Goal: Task Accomplishment & Management: Use online tool/utility

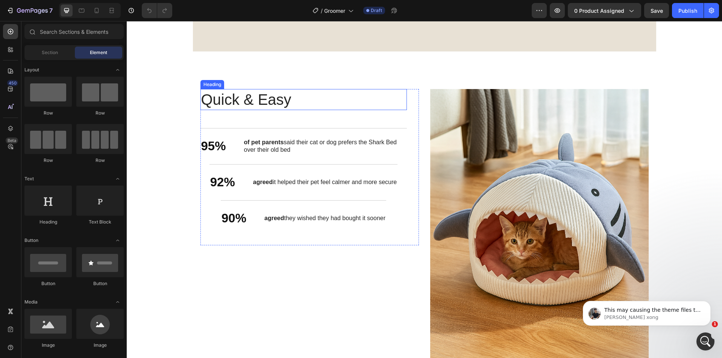
scroll to position [752, 0]
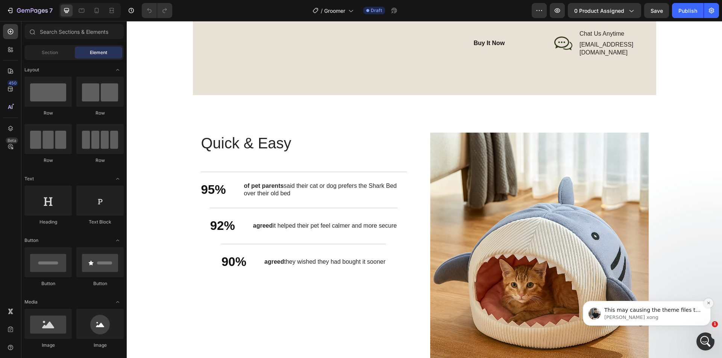
click at [710, 304] on icon "Dismiss notification" at bounding box center [708, 303] width 4 height 4
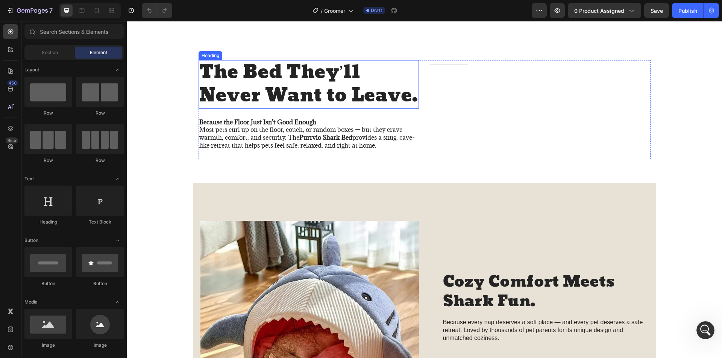
scroll to position [195, 0]
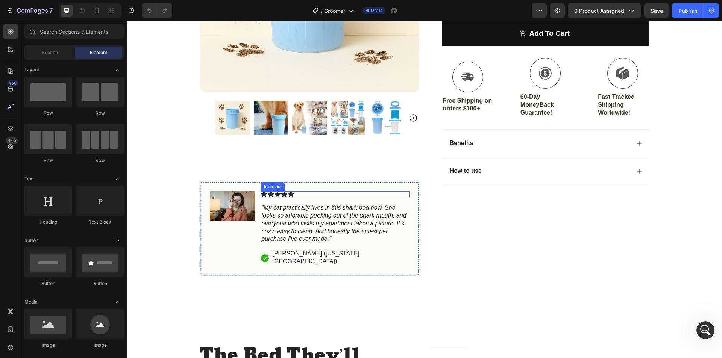
click at [297, 195] on div "Icon Icon Icon Icon Icon" at bounding box center [335, 194] width 148 height 6
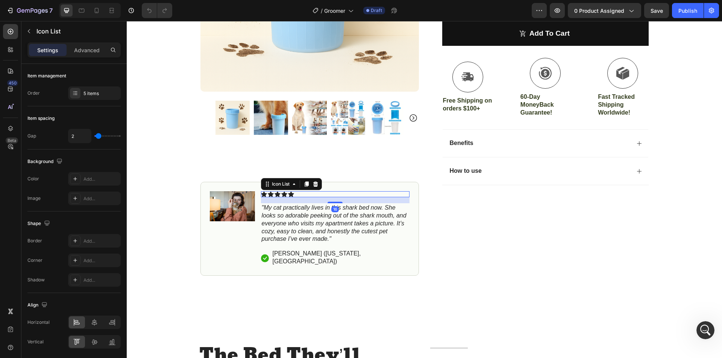
click at [291, 222] on icon ""My cat practically lives in this shark bed now. She looks so adorable peeking …" at bounding box center [334, 223] width 145 height 38
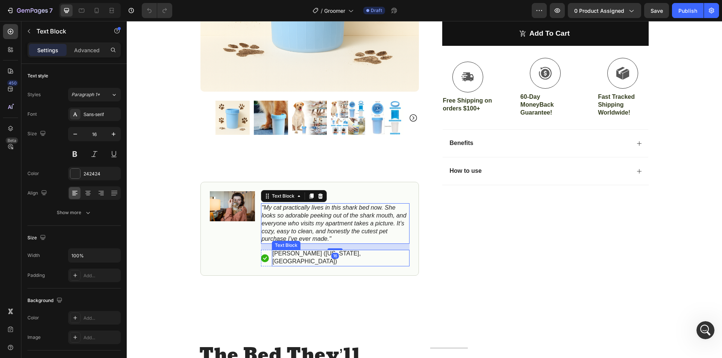
click at [309, 252] on p "[PERSON_NAME] ([US_STATE], [GEOGRAPHIC_DATA])" at bounding box center [341, 258] width 136 height 16
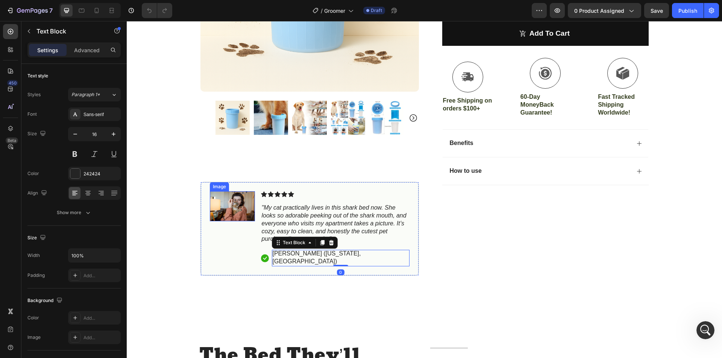
click at [231, 210] on img at bounding box center [232, 206] width 45 height 30
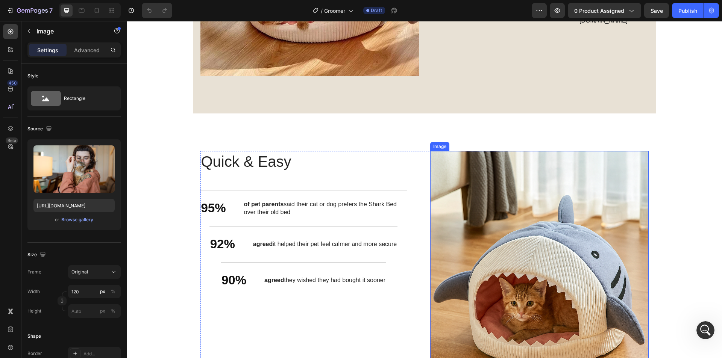
scroll to position [571, 0]
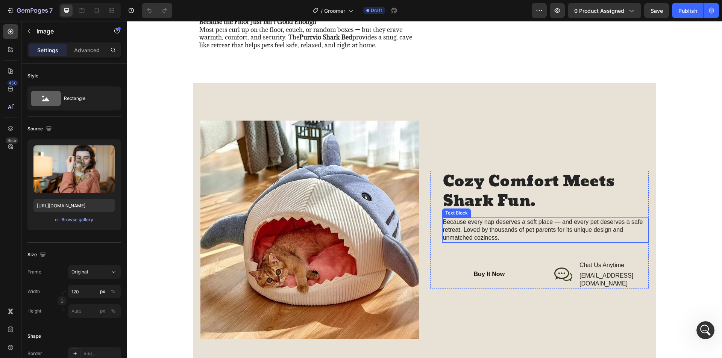
click at [474, 239] on p "Because every nap deserves a soft place — and every pet deserves a safe retreat…" at bounding box center [545, 229] width 205 height 23
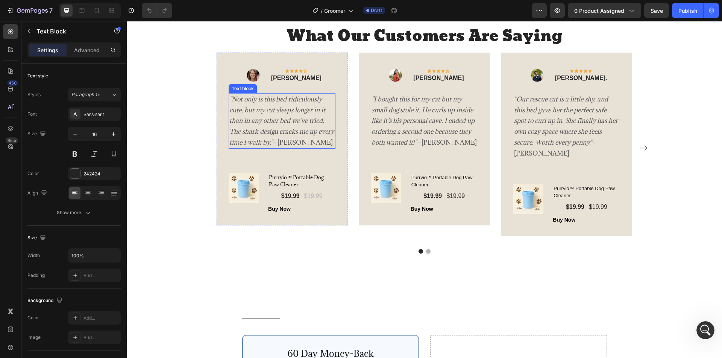
scroll to position [1172, 0]
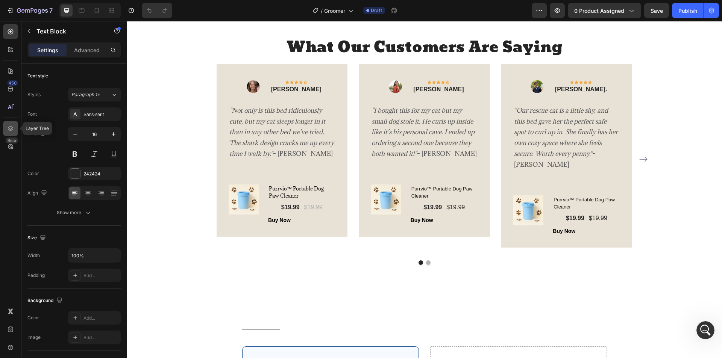
click at [11, 127] on icon at bounding box center [11, 129] width 8 height 8
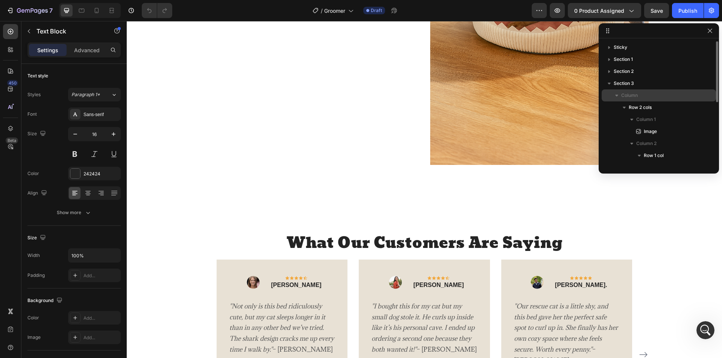
scroll to position [1097, 0]
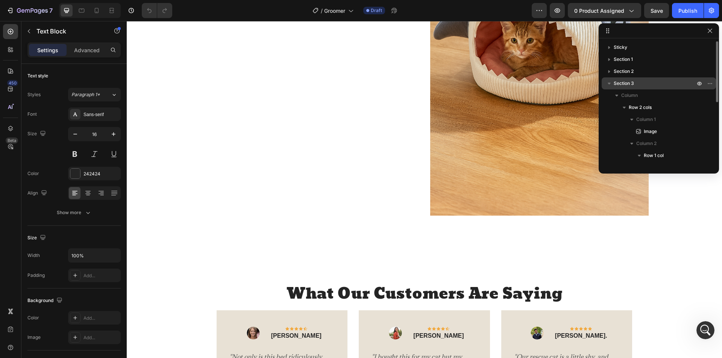
click at [609, 81] on icon "button" at bounding box center [609, 84] width 8 height 8
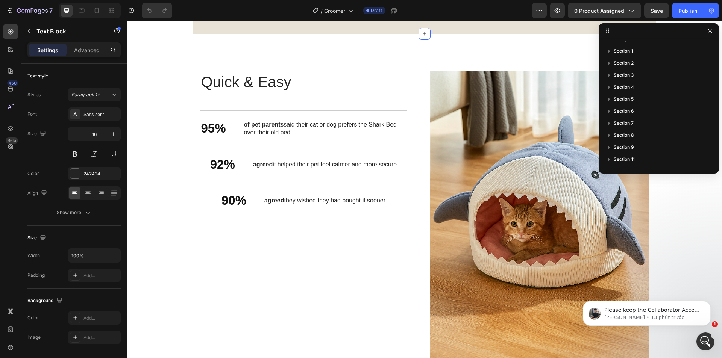
scroll to position [968, 0]
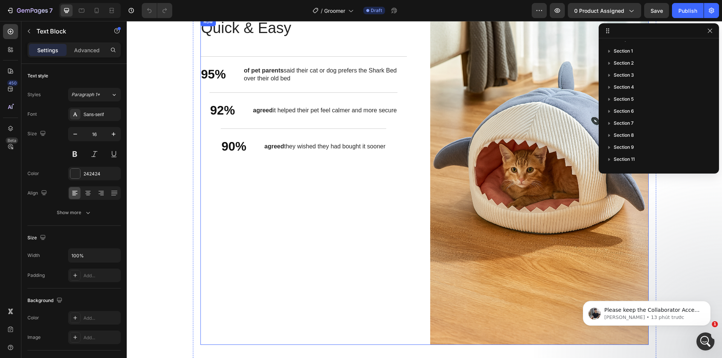
click at [282, 251] on div "Quick & Easy Heading 95% Text Block of pet parents said their cat or dog prefer…" at bounding box center [309, 181] width 218 height 328
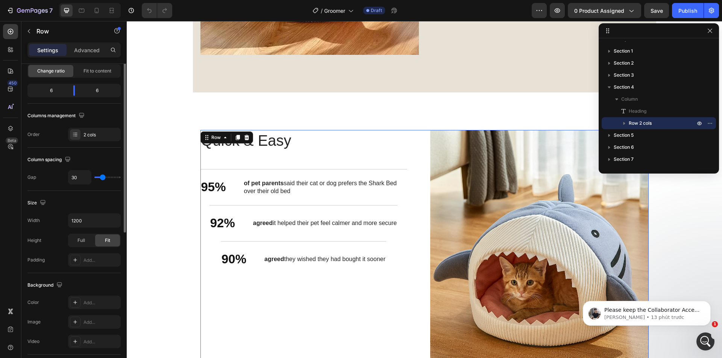
scroll to position [41, 0]
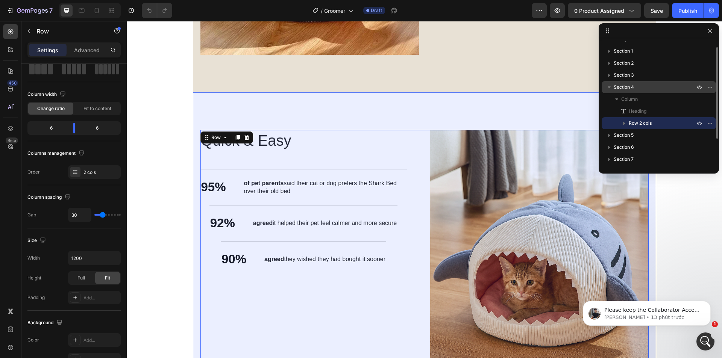
click at [670, 87] on p "Section 4" at bounding box center [654, 87] width 83 height 8
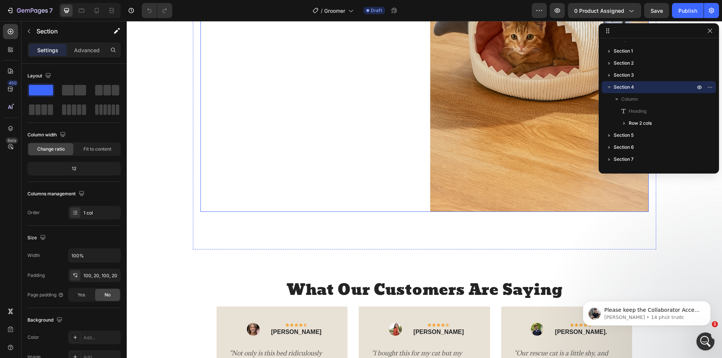
scroll to position [951, 0]
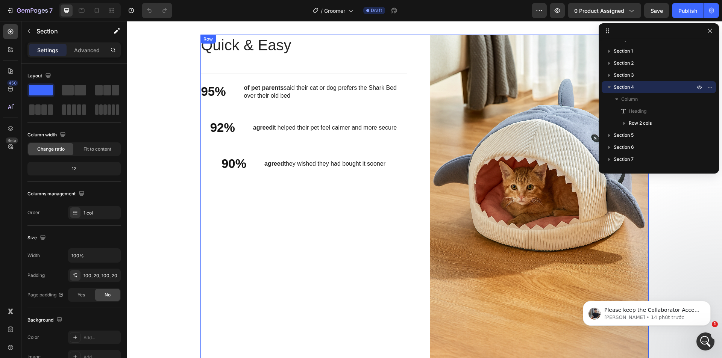
click at [236, 245] on div "Quick & Easy Heading 95% Text Block of pet parents said their cat or dog prefer…" at bounding box center [309, 199] width 218 height 328
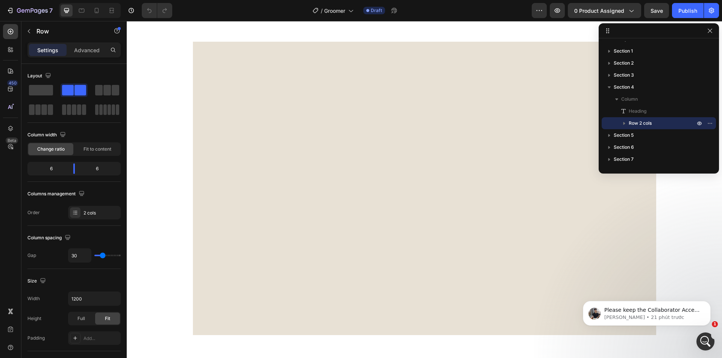
scroll to position [182, 0]
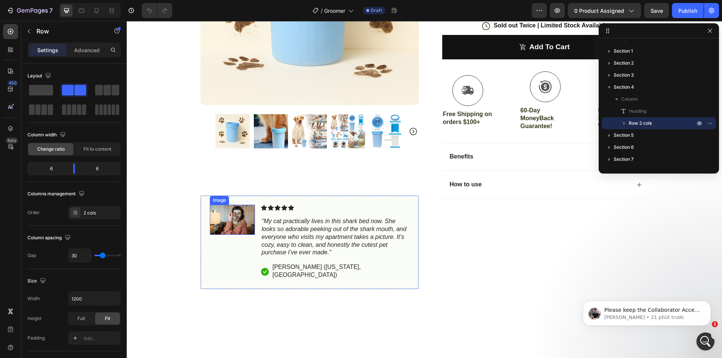
click at [239, 218] on img at bounding box center [232, 220] width 45 height 30
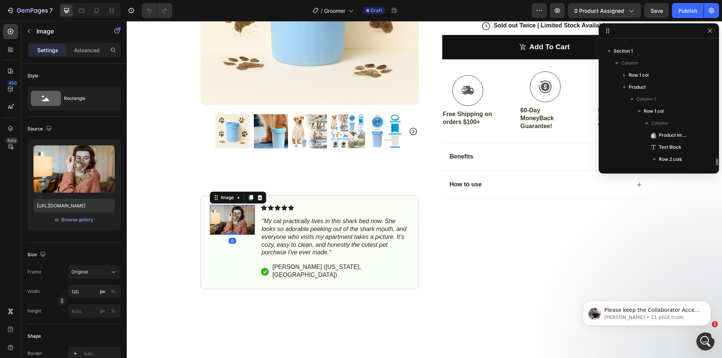
scroll to position [94, 0]
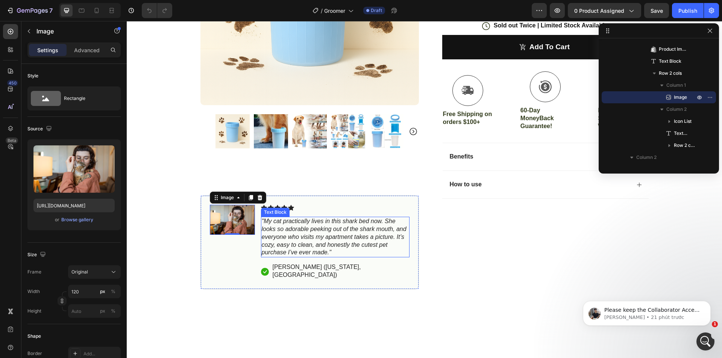
click at [263, 233] on icon ""My cat practically lives in this shark bed now. She looks so adorable peeking …" at bounding box center [334, 237] width 145 height 38
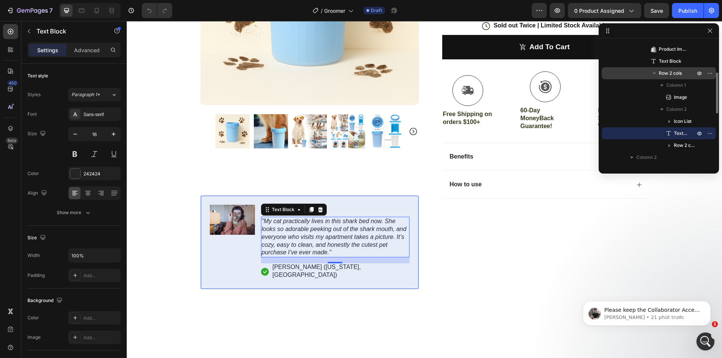
click at [670, 75] on span "Row 2 cols" at bounding box center [670, 74] width 23 height 8
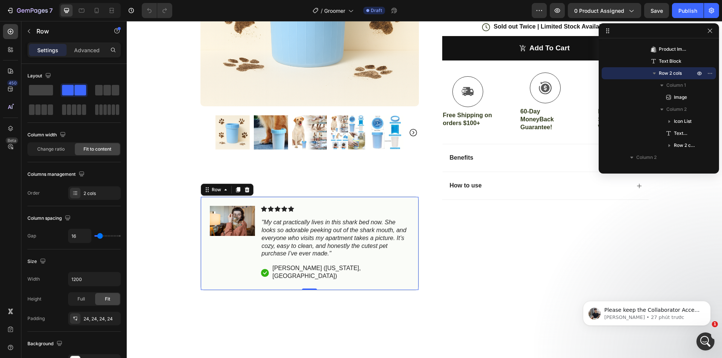
scroll to position [144, 0]
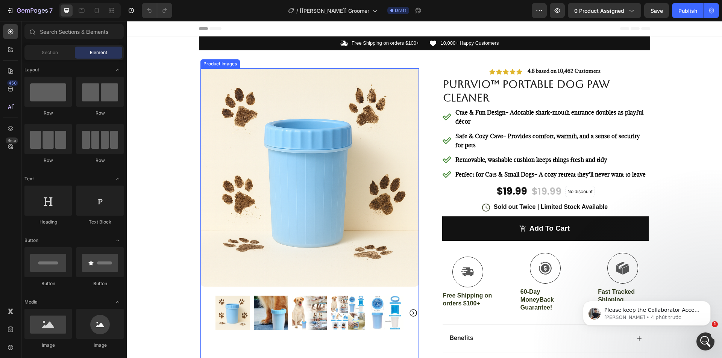
scroll to position [263, 0]
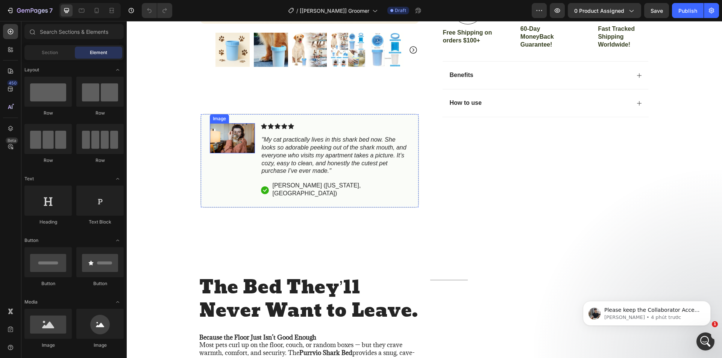
click at [217, 149] on img at bounding box center [232, 138] width 45 height 30
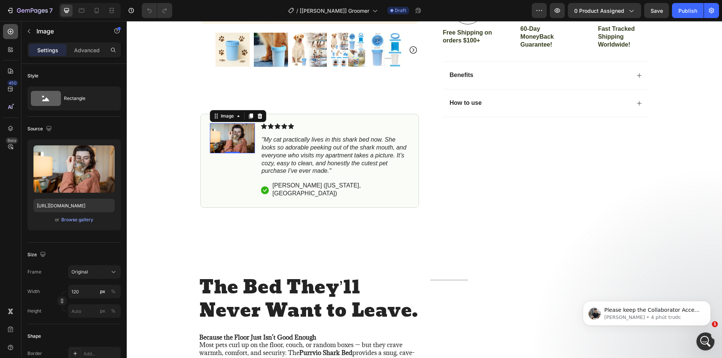
click at [7, 29] on icon at bounding box center [11, 32] width 8 height 8
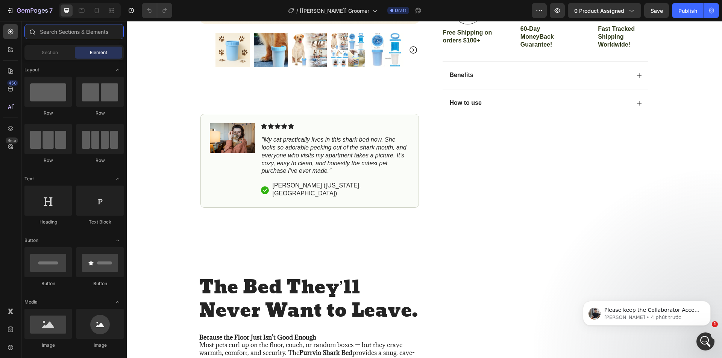
click at [53, 33] on input "text" at bounding box center [73, 31] width 99 height 15
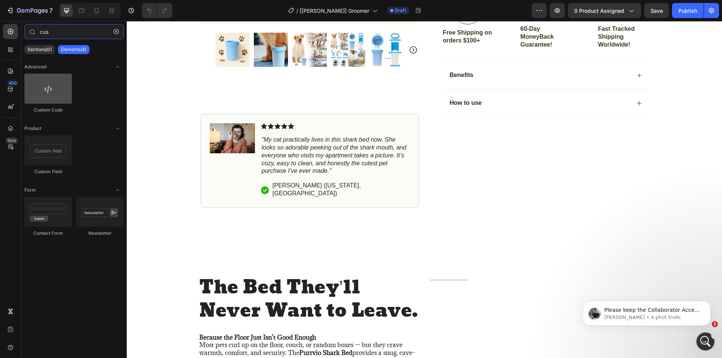
type input "cus"
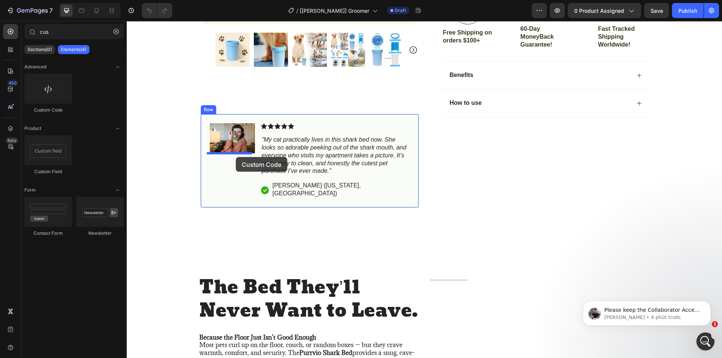
drag, startPoint x: 168, startPoint y: 120, endPoint x: 381, endPoint y: 29, distance: 231.5
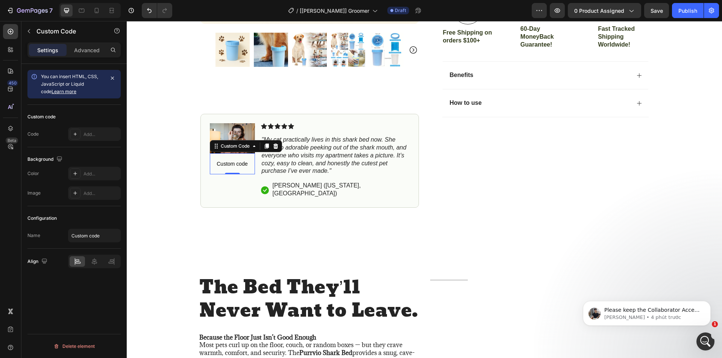
click at [225, 167] on span "Custom code" at bounding box center [232, 163] width 45 height 9
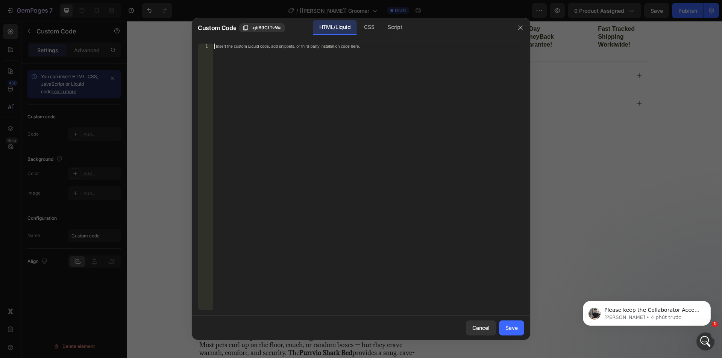
click at [298, 86] on div "Insert the custom Liquid code, add snippets, or third-party installation code h…" at bounding box center [368, 182] width 311 height 277
paste textarea "{{product.metafields.custom.test_metafield_image | metafield_tag}}"
click at [277, 42] on div "{{product.metafields.custom.test_metafield_image | metafield_tag}} 1 {{product.…" at bounding box center [361, 177] width 338 height 279
click at [277, 46] on div "{{product.metafields.custom.test_metafield_image | metafield_tag}}" at bounding box center [368, 182] width 311 height 277
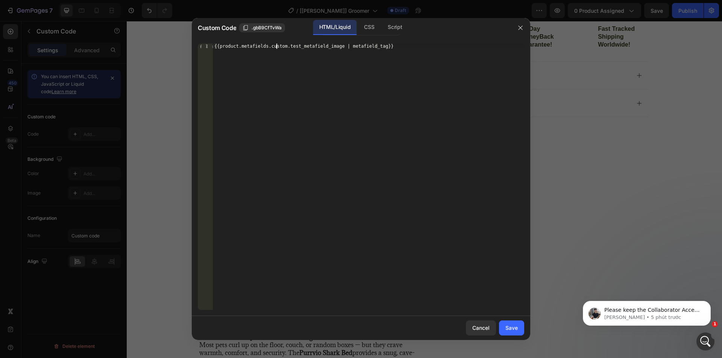
click at [277, 46] on div "{{product.metafields.custom.test_metafield_image | metafield_tag}}" at bounding box center [368, 182] width 311 height 277
click at [333, 46] on div "{{product.metafields.custom.test_metafield_image | metafield_tag}}" at bounding box center [368, 182] width 311 height 277
paste textarea "first_review"
type textarea "{{product.metafields.custom.first_review_image | metafield_tag}}"
click at [517, 330] on div "Save" at bounding box center [511, 328] width 12 height 8
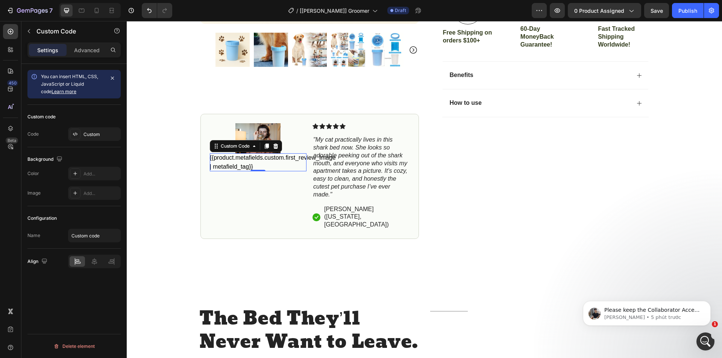
click at [259, 163] on div "{{product.metafields.custom.first_review_image | metafield_tag}}" at bounding box center [258, 162] width 97 height 18
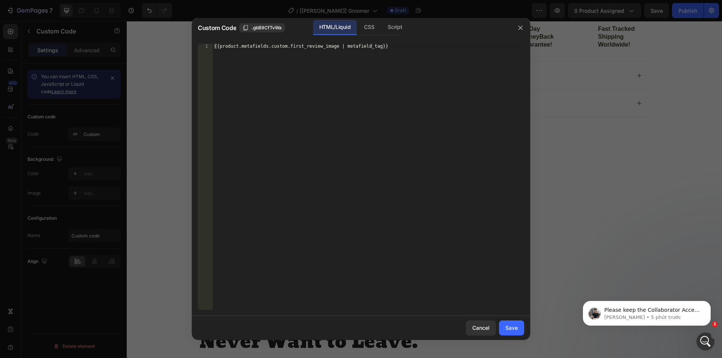
type textarea "{{product.metafields.custom.first_review_image | metafield_tag}}"
click at [321, 147] on div "{{product.metafields.custom.first_review_image | metafield_tag}}" at bounding box center [368, 182] width 311 height 277
click at [520, 29] on icon "button" at bounding box center [520, 28] width 6 height 6
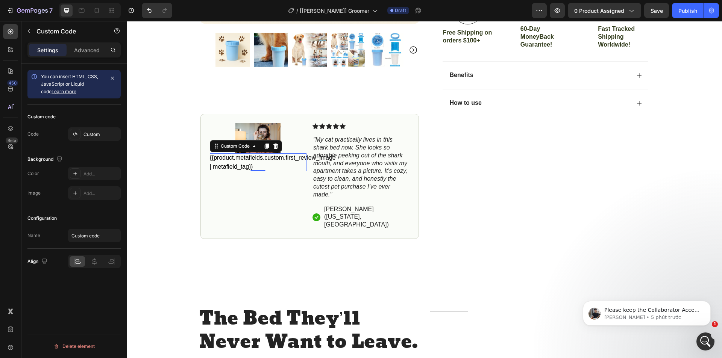
click at [263, 151] on div "Custom Code" at bounding box center [246, 146] width 72 height 12
click at [264, 146] on icon at bounding box center [266, 146] width 4 height 5
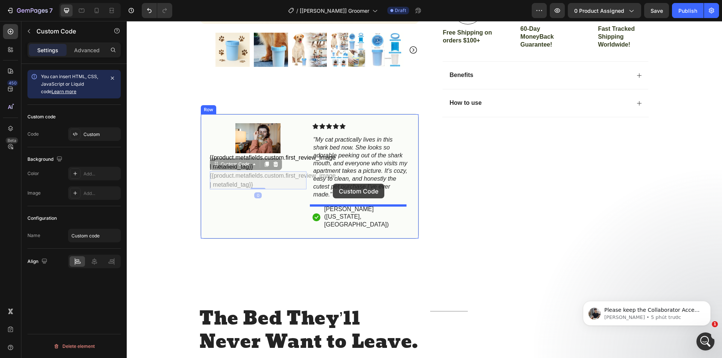
drag, startPoint x: 215, startPoint y: 167, endPoint x: 333, endPoint y: 184, distance: 118.5
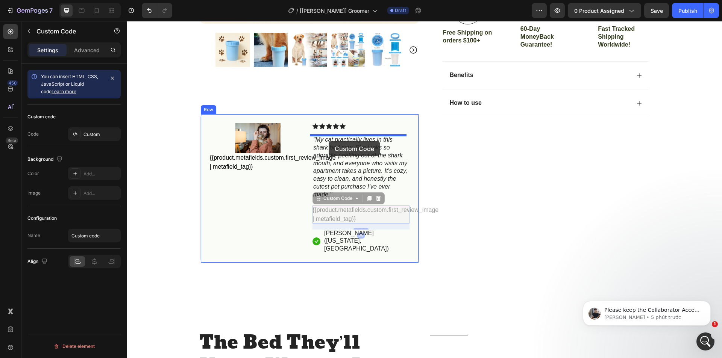
drag, startPoint x: 315, startPoint y: 199, endPoint x: 329, endPoint y: 141, distance: 59.0
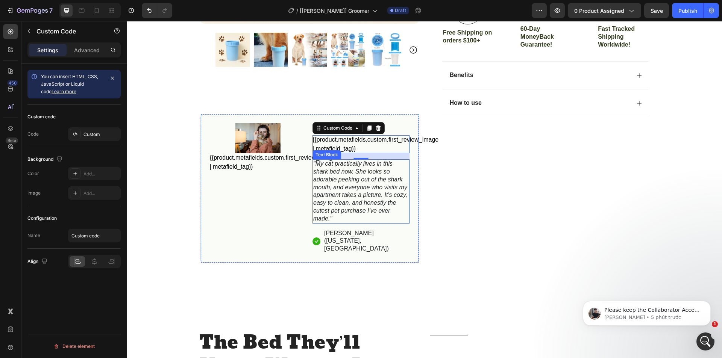
click at [360, 178] on icon ""My cat practically lives in this shark bed now. She looks so adorable peeking …" at bounding box center [360, 190] width 94 height 61
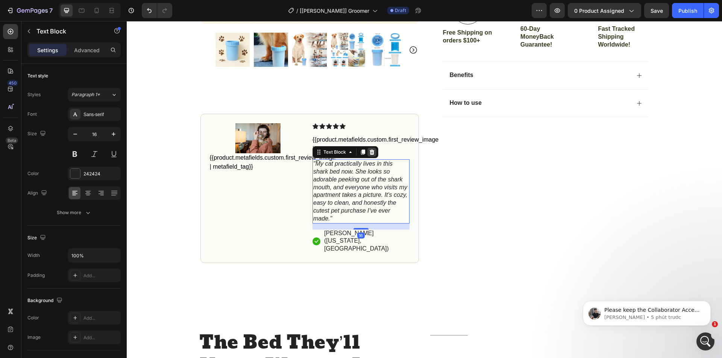
click at [369, 152] on icon at bounding box center [371, 152] width 5 height 5
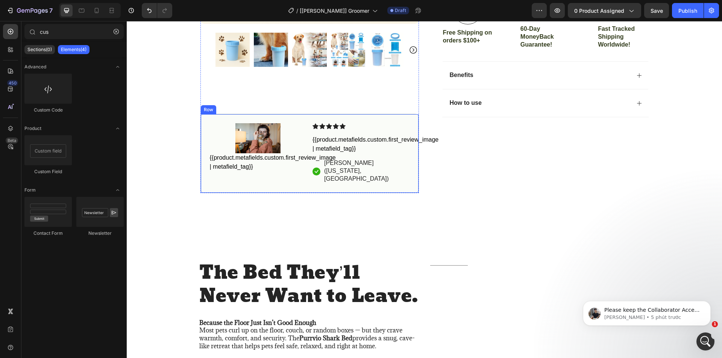
click at [360, 165] on p "[PERSON_NAME] ([US_STATE], [GEOGRAPHIC_DATA])" at bounding box center [366, 170] width 85 height 23
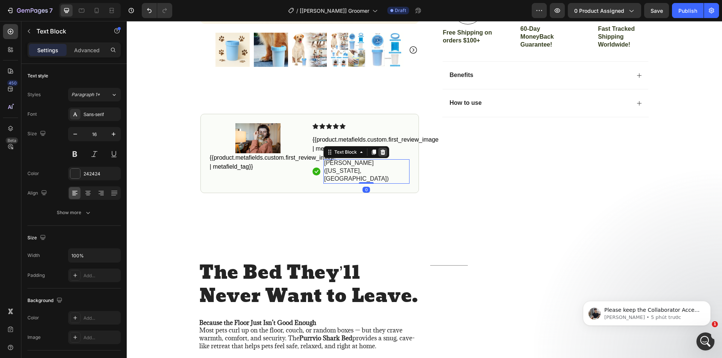
click at [387, 151] on div at bounding box center [382, 152] width 9 height 9
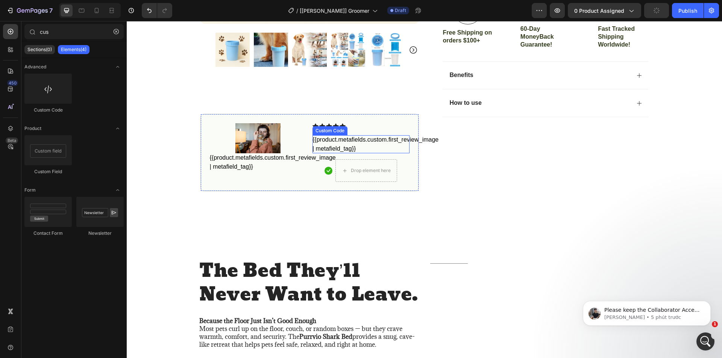
click at [353, 142] on div "{{product.metafields.custom.first_review_image | metafield_tag}}" at bounding box center [360, 144] width 97 height 18
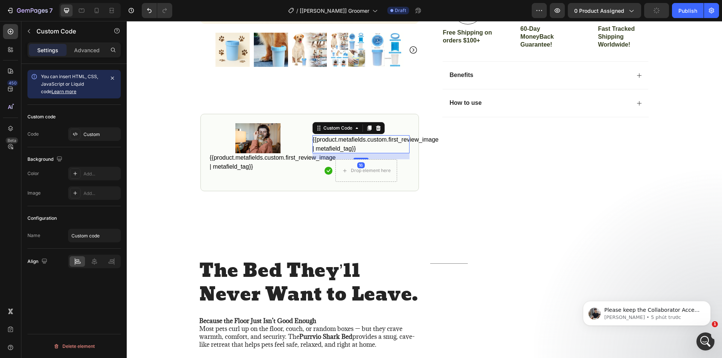
click at [353, 142] on div "{{product.metafields.custom.first_review_image | metafield_tag}}" at bounding box center [360, 144] width 97 height 18
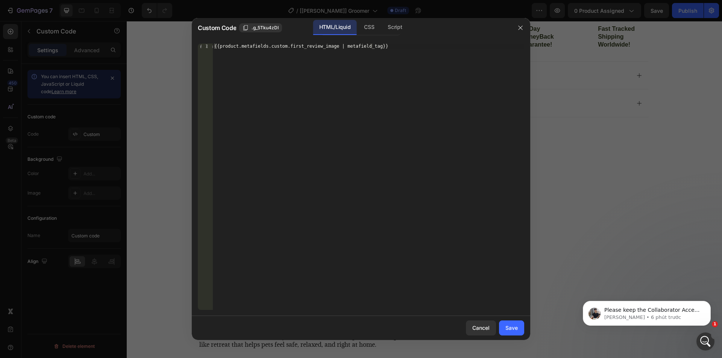
click at [273, 45] on div "{{product.metafields.custom.first_review_image | metafield_tag}}" at bounding box center [368, 182] width 311 height 277
drag, startPoint x: 273, startPoint y: 45, endPoint x: 287, endPoint y: 48, distance: 14.2
click at [273, 45] on div "{{product.metafields.custom.first_review_image | metafield_tag}}" at bounding box center [368, 182] width 311 height 277
click at [326, 46] on div "{{product.metafields.custom.first_review_image | metafield_tag}}" at bounding box center [368, 182] width 311 height 277
click at [328, 46] on div "{{product.metafields.custom.first_review_image | metafield_tag}}" at bounding box center [368, 182] width 311 height 277
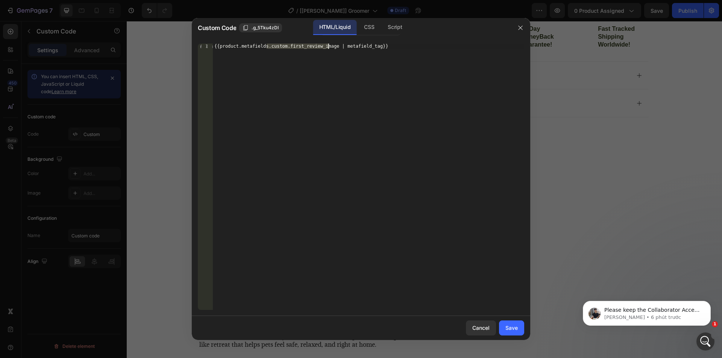
paste textarea
type textarea "{{product.metafields.custom.first_review | metafield_tag}}"
click at [506, 328] on div "Save" at bounding box center [511, 328] width 12 height 8
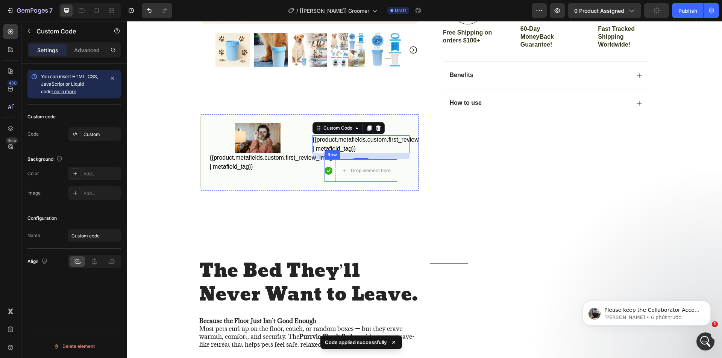
click at [325, 176] on div "Icon" at bounding box center [328, 170] width 8 height 23
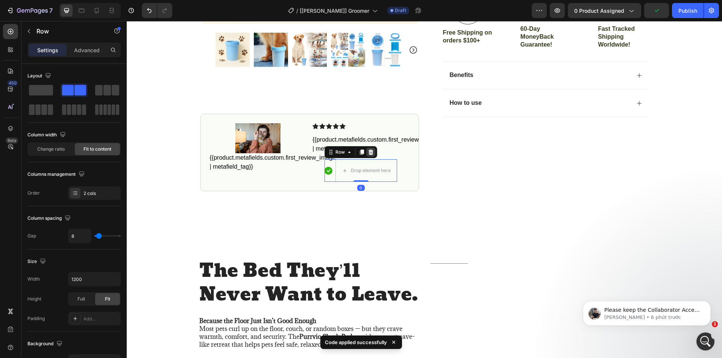
click at [369, 150] on icon at bounding box center [371, 152] width 6 height 6
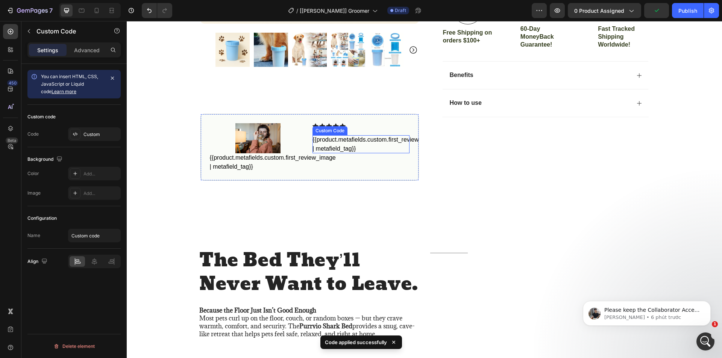
click at [360, 145] on div "{{product.metafields.custom.first_review | metafield_tag}}" at bounding box center [360, 144] width 97 height 18
click at [265, 162] on div "{{product.metafields.custom.first_review_image | metafield_tag}}" at bounding box center [258, 162] width 97 height 18
click at [271, 130] on img at bounding box center [257, 138] width 45 height 30
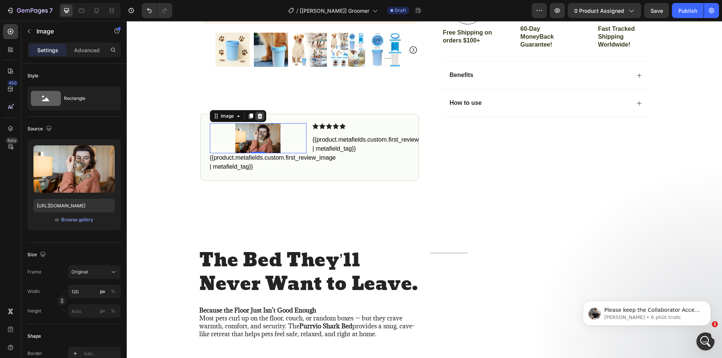
click at [258, 118] on icon at bounding box center [259, 116] width 5 height 5
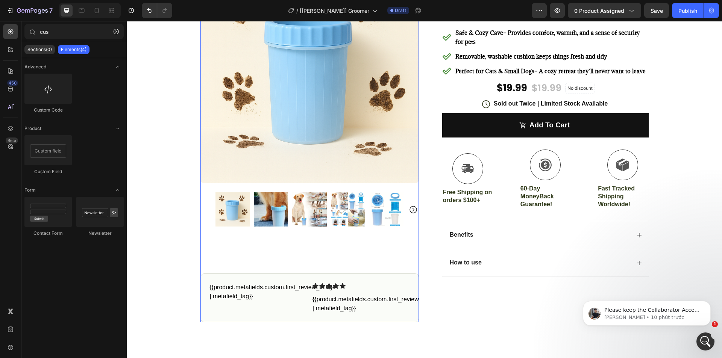
scroll to position [226, 0]
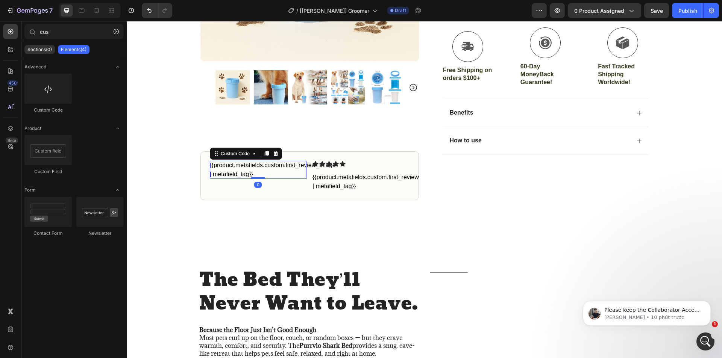
click at [254, 175] on div "{{product.metafields.custom.first_review_image | metafield_tag}}" at bounding box center [258, 170] width 97 height 18
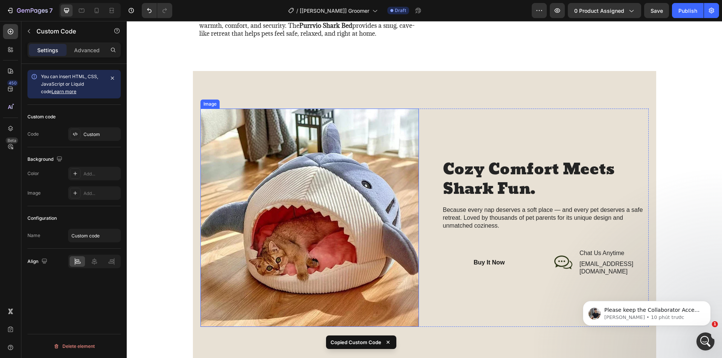
scroll to position [564, 0]
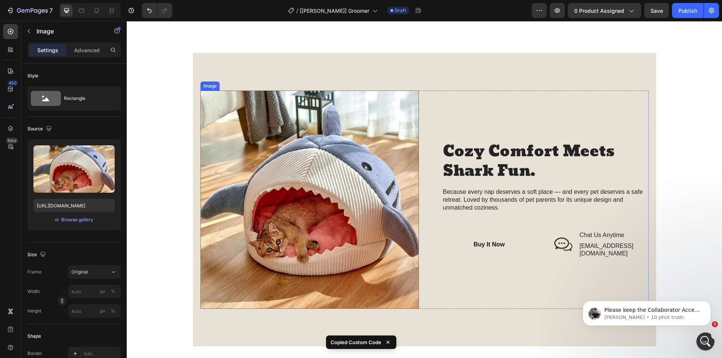
click at [253, 176] on img at bounding box center [309, 200] width 218 height 218
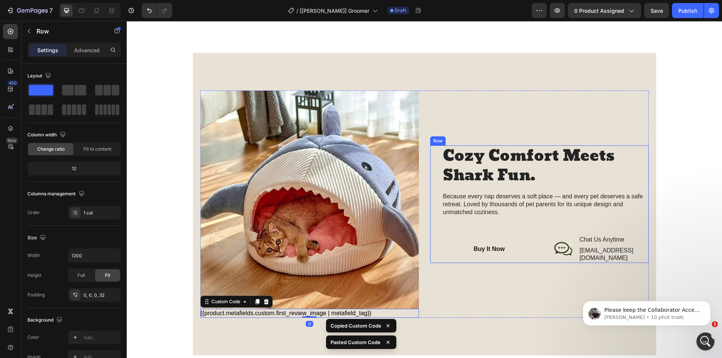
click at [430, 158] on div "Cozy Comfort Meets Shark Fun. Heading Because every nap deserves a soft place —…" at bounding box center [539, 204] width 218 height 118
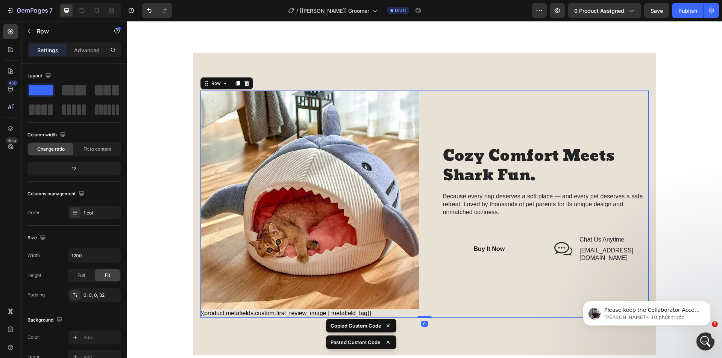
click at [420, 153] on div "Image {{product.metafields.custom.first_review_image | metafield_tag}} Custom C…" at bounding box center [424, 204] width 448 height 227
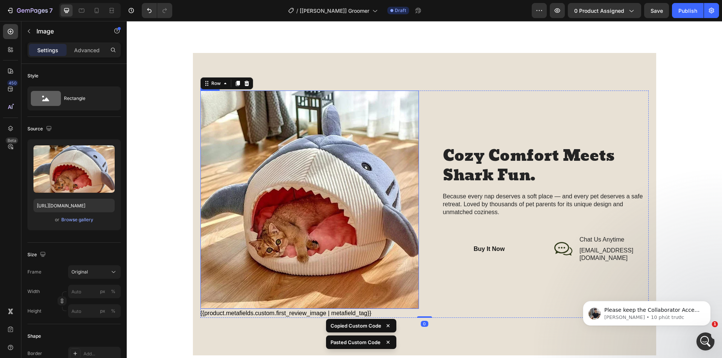
click at [359, 152] on img at bounding box center [309, 200] width 218 height 218
click at [249, 85] on icon at bounding box center [250, 83] width 5 height 5
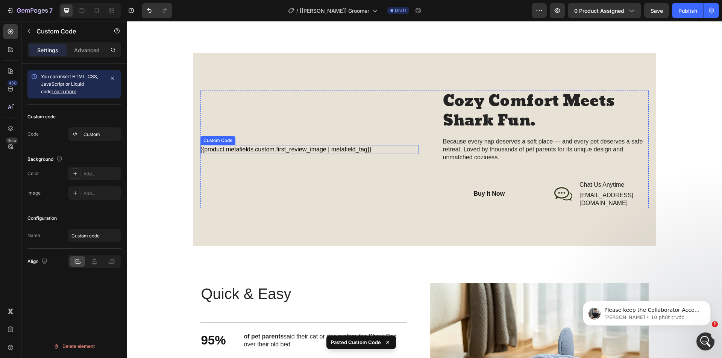
click at [258, 145] on div "{{product.metafields.custom.first_review_image | metafield_tag}}" at bounding box center [309, 149] width 218 height 9
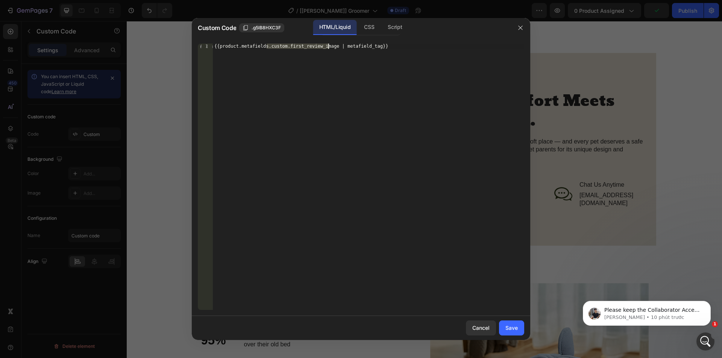
drag, startPoint x: 266, startPoint y: 47, endPoint x: 327, endPoint y: 46, distance: 61.6
click at [327, 46] on div "{{product.metafields.custom.first_review_image | metafield_tag}}" at bounding box center [368, 182] width 311 height 277
paste textarea "test_text"
type textarea "{{product.metafields.custom.test_text_image | metafield_tag}}"
click at [515, 333] on button "Save" at bounding box center [511, 328] width 25 height 15
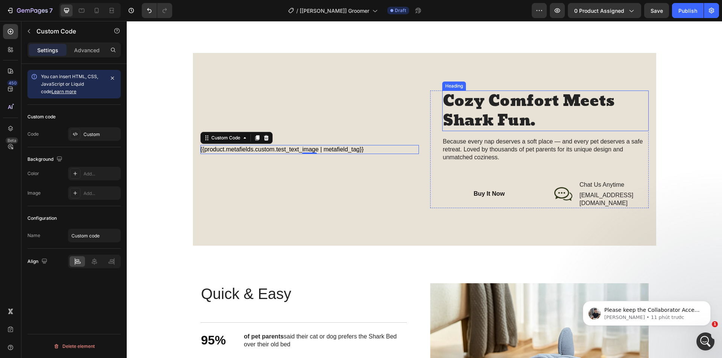
click at [476, 112] on h2 "Cozy Comfort Meets Shark Fun." at bounding box center [545, 111] width 206 height 41
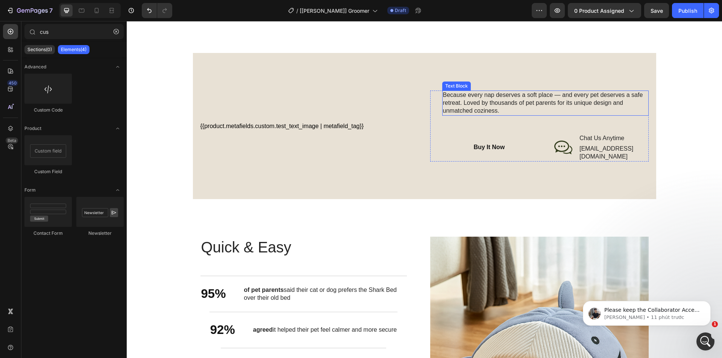
click at [479, 108] on p "Because every nap deserves a soft place — and every pet deserves a safe retreat…" at bounding box center [545, 102] width 205 height 23
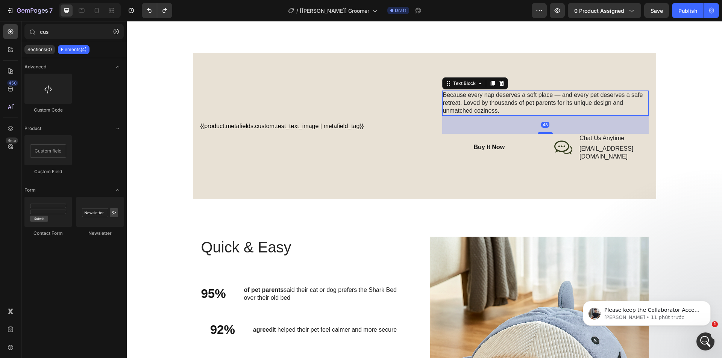
click at [495, 95] on p "Because every nap deserves a soft place — and every pet deserves a safe retreat…" at bounding box center [545, 102] width 205 height 23
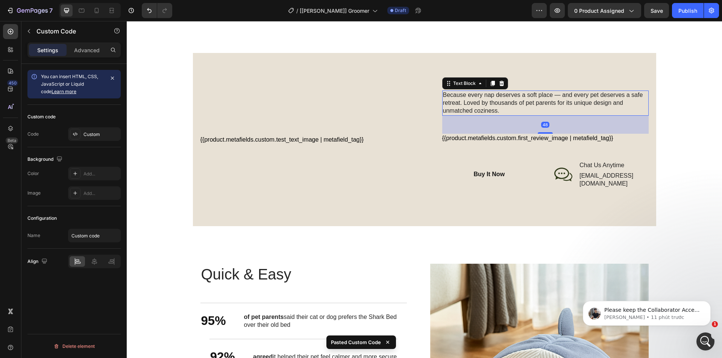
click at [510, 98] on p "Because every nap deserves a soft place — and every pet deserves a safe retreat…" at bounding box center [545, 102] width 205 height 23
click at [507, 136] on div "{{product.metafields.custom.first_review_image | metafield_tag}}" at bounding box center [545, 138] width 206 height 9
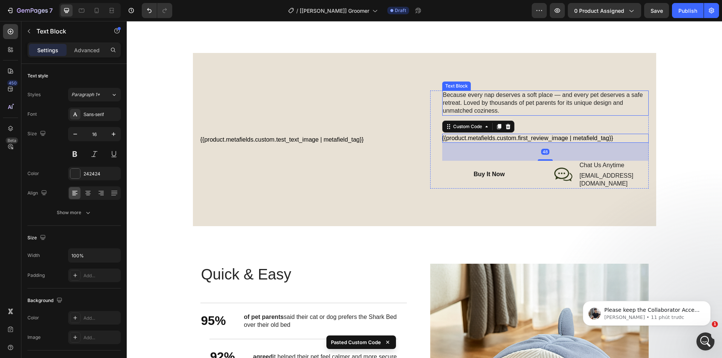
click at [519, 100] on p "Because every nap deserves a soft place — and every pet deserves a safe retreat…" at bounding box center [545, 102] width 205 height 23
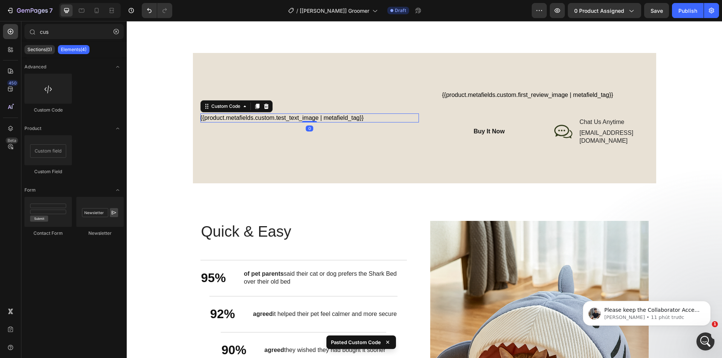
click at [342, 118] on div "{{product.metafields.custom.test_text_image | metafield_tag}}" at bounding box center [309, 118] width 218 height 9
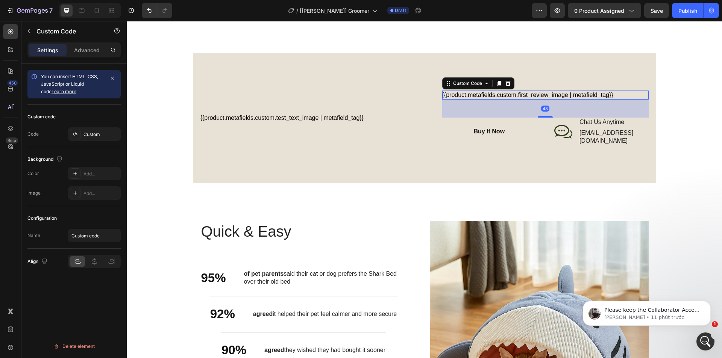
click at [517, 94] on div "{{product.metafields.custom.first_review_image | metafield_tag}}" at bounding box center [545, 95] width 206 height 9
click at [457, 86] on div "Custom Code" at bounding box center [467, 83] width 32 height 7
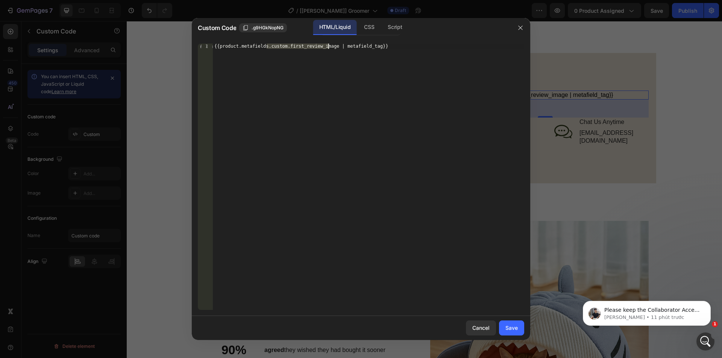
drag, startPoint x: 266, startPoint y: 44, endPoint x: 329, endPoint y: 45, distance: 63.2
click at [329, 45] on div "{{product.metafields.custom.first_review_image | metafield_tag}}" at bounding box center [368, 182] width 311 height 277
paste textarea "text_test"
type textarea "{{product.metafields.custom.text_test | metafield_tag}}"
click at [511, 327] on div "Save" at bounding box center [511, 328] width 12 height 8
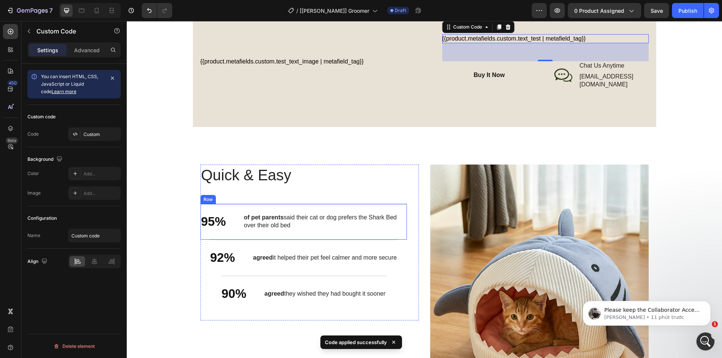
scroll to position [677, 0]
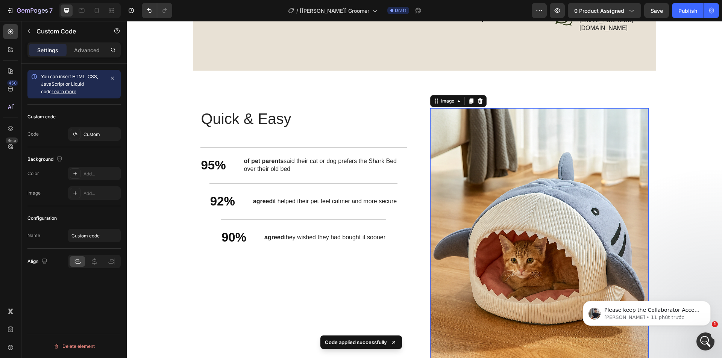
click at [449, 188] on img at bounding box center [539, 272] width 218 height 328
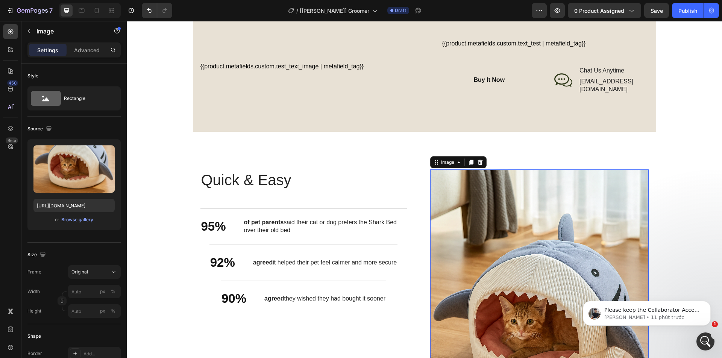
scroll to position [564, 0]
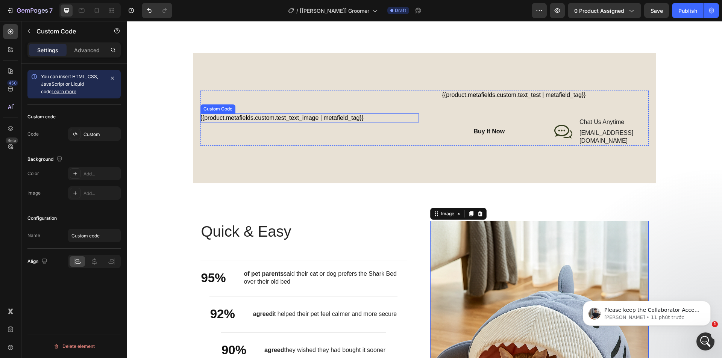
click at [313, 114] on div "{{product.metafields.custom.test_text_image | metafield_tag}}" at bounding box center [309, 118] width 218 height 9
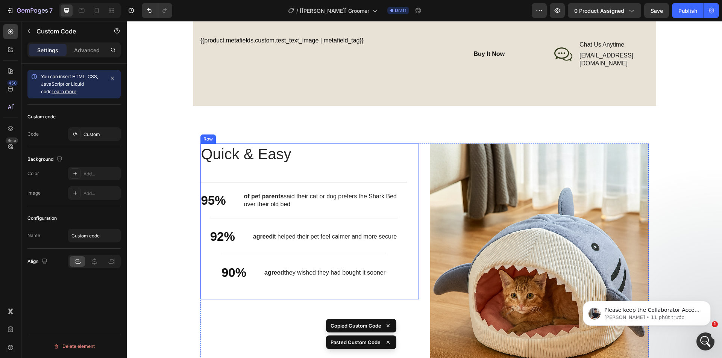
scroll to position [681, 0]
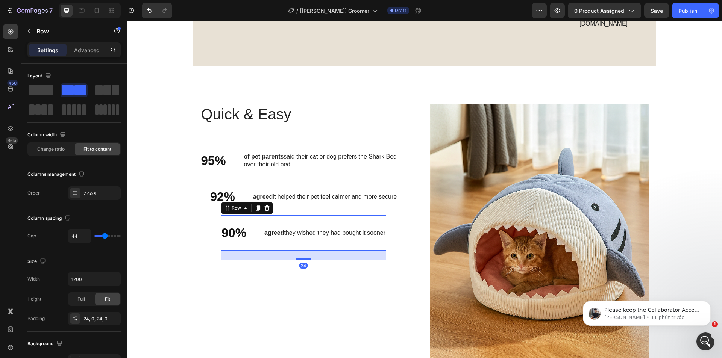
click at [247, 238] on div "90% Text Block agreed they wished they had bought it sooner Text Block Row 24" at bounding box center [303, 233] width 165 height 36
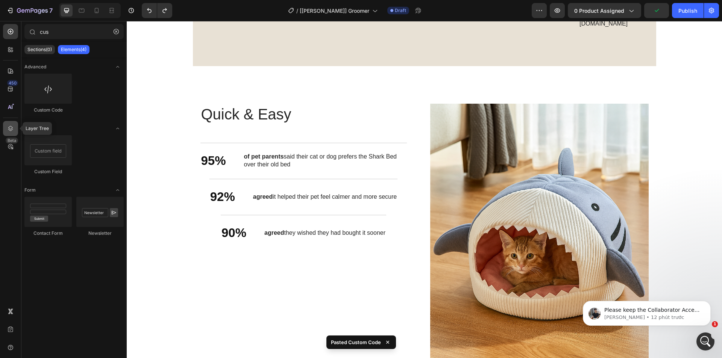
click at [16, 124] on div at bounding box center [10, 128] width 15 height 15
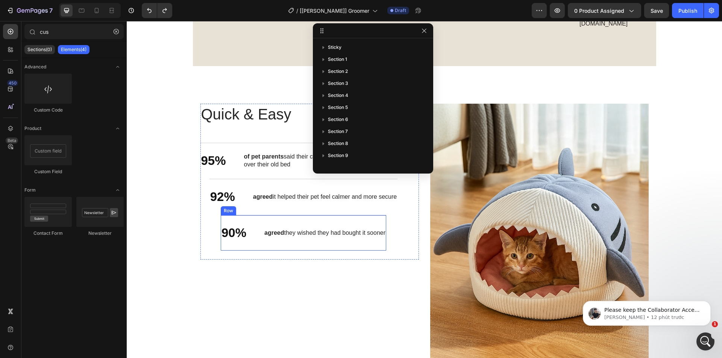
click at [235, 235] on div "90% Text Block agreed they wished they had bought it sooner Text Block Row" at bounding box center [303, 233] width 165 height 36
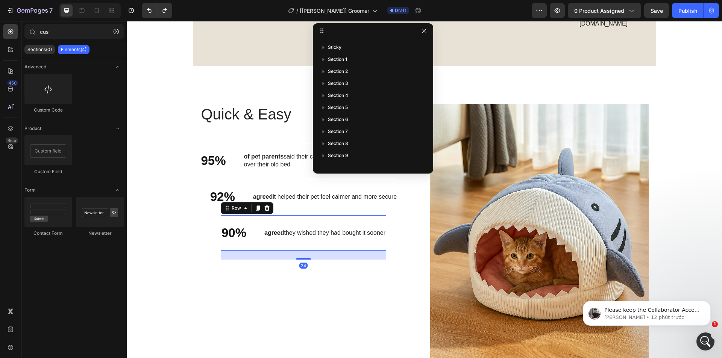
scroll to position [118, 0]
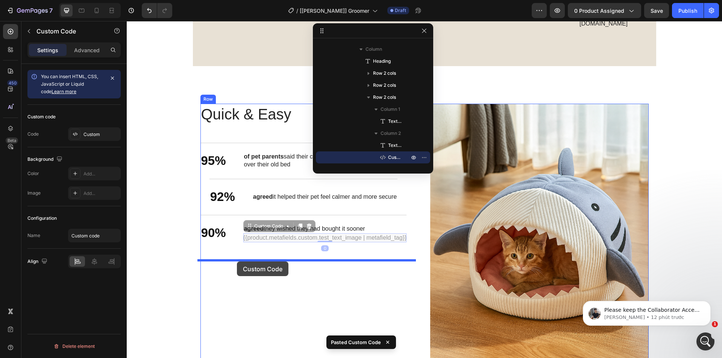
drag, startPoint x: 245, startPoint y: 227, endPoint x: 237, endPoint y: 262, distance: 35.2
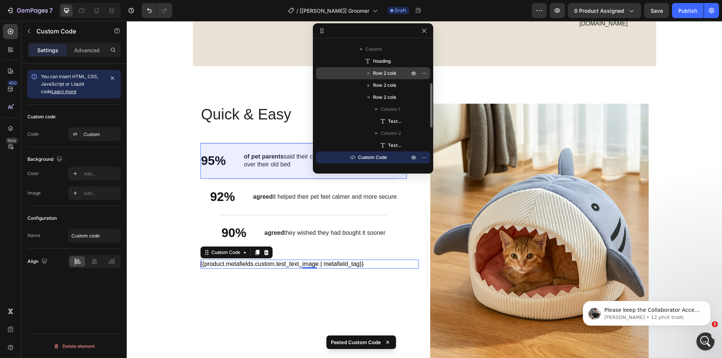
click at [385, 75] on span "Row 2 cols" at bounding box center [384, 74] width 23 height 8
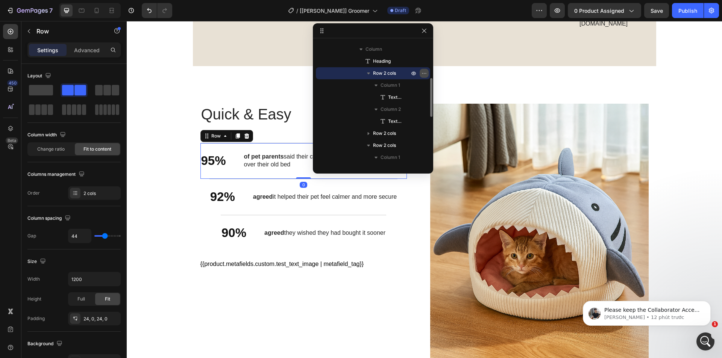
click at [424, 74] on icon "button" at bounding box center [424, 73] width 6 height 6
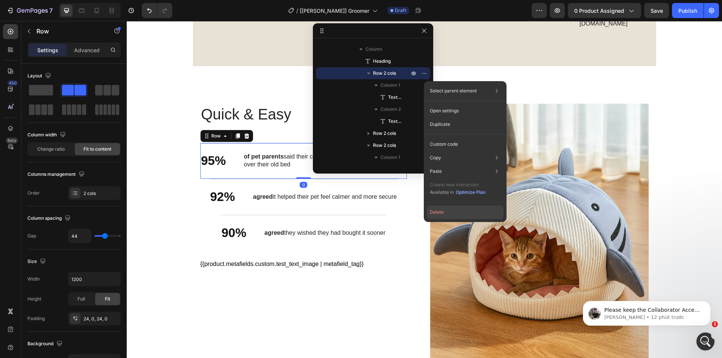
click at [448, 212] on button "Delete" at bounding box center [465, 213] width 77 height 14
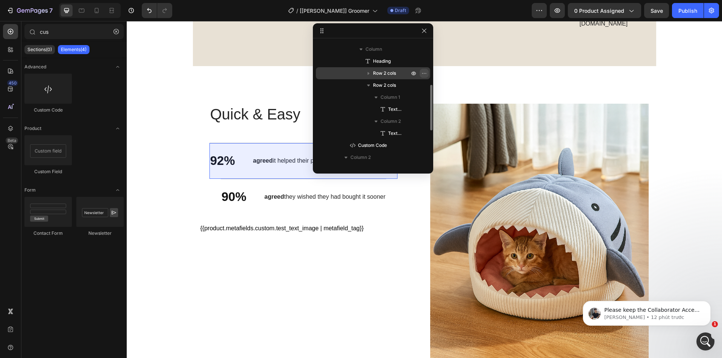
click at [422, 74] on icon "button" at bounding box center [424, 73] width 6 height 6
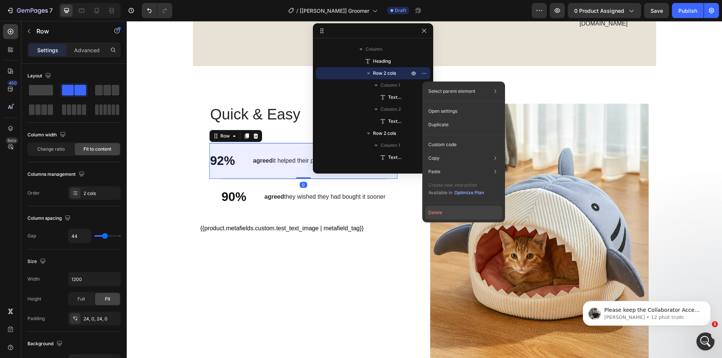
click at [440, 213] on button "Delete" at bounding box center [463, 213] width 77 height 14
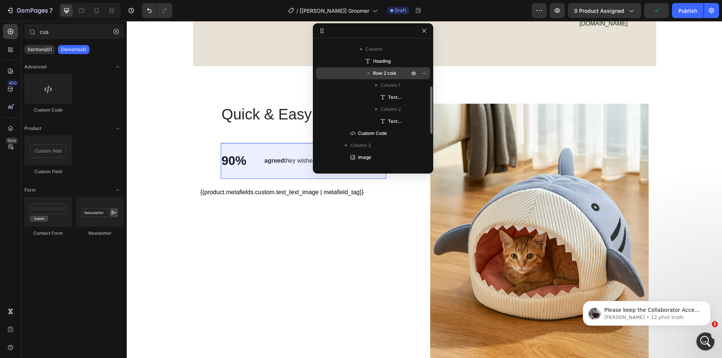
click at [400, 73] on p "Row 2 cols" at bounding box center [392, 74] width 38 height 8
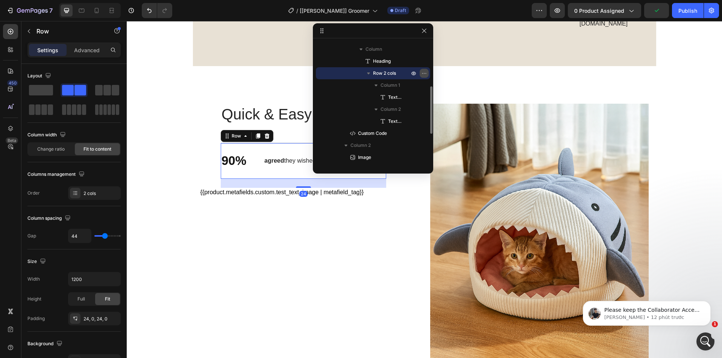
click at [425, 74] on icon "button" at bounding box center [424, 73] width 6 height 6
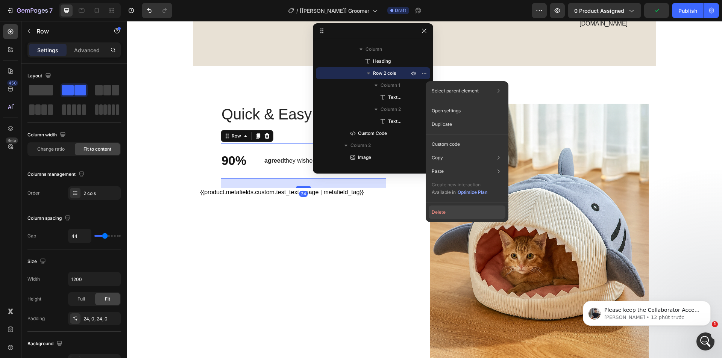
click at [442, 212] on button "Delete" at bounding box center [466, 213] width 77 height 14
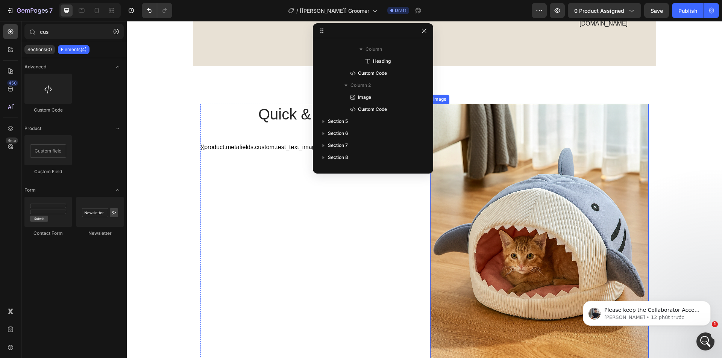
click at [500, 225] on img at bounding box center [539, 268] width 218 height 328
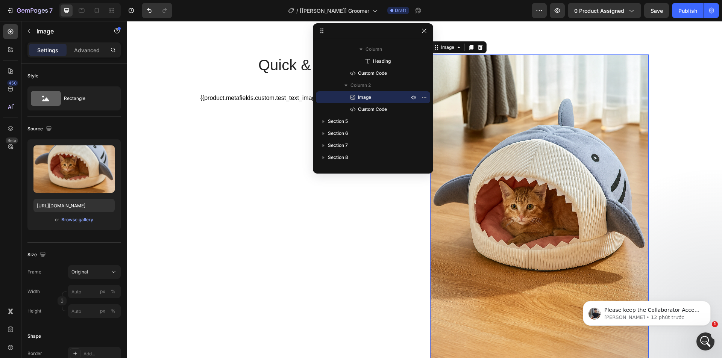
scroll to position [831, 0]
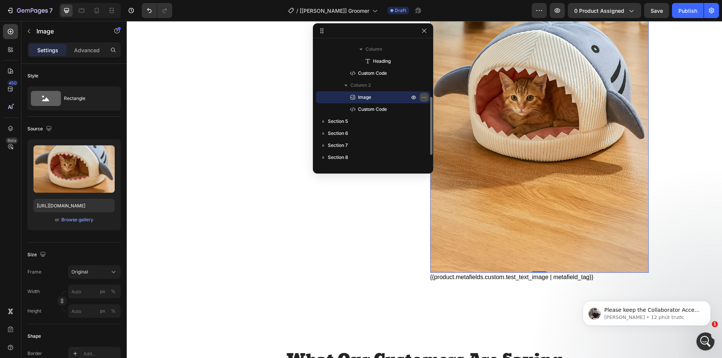
click at [426, 98] on icon "button" at bounding box center [425, 97] width 1 height 1
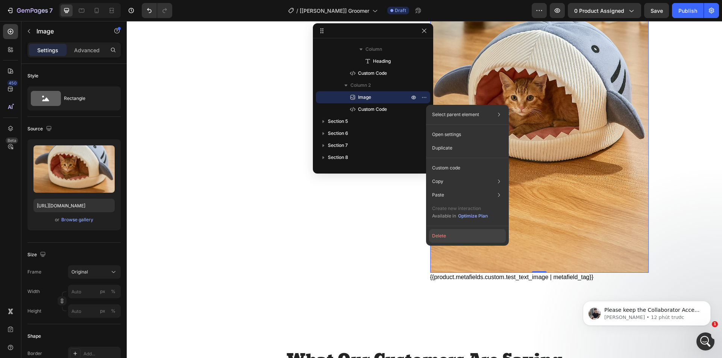
drag, startPoint x: 436, startPoint y: 235, endPoint x: 309, endPoint y: 195, distance: 132.7
click at [436, 235] on button "Delete" at bounding box center [467, 236] width 77 height 14
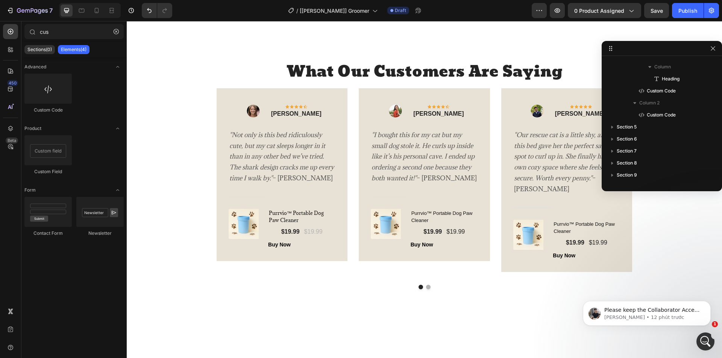
drag, startPoint x: 349, startPoint y: 29, endPoint x: 660, endPoint y: 47, distance: 311.4
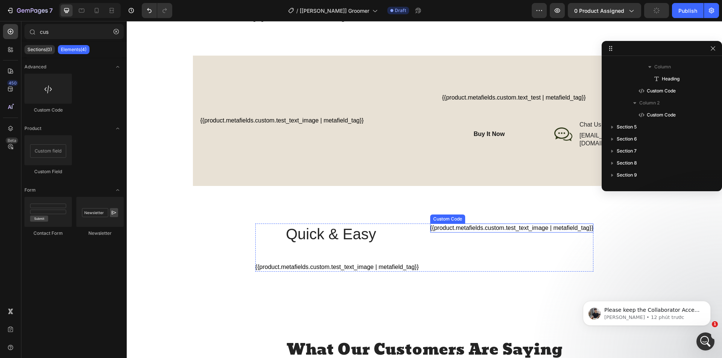
scroll to position [568, 0]
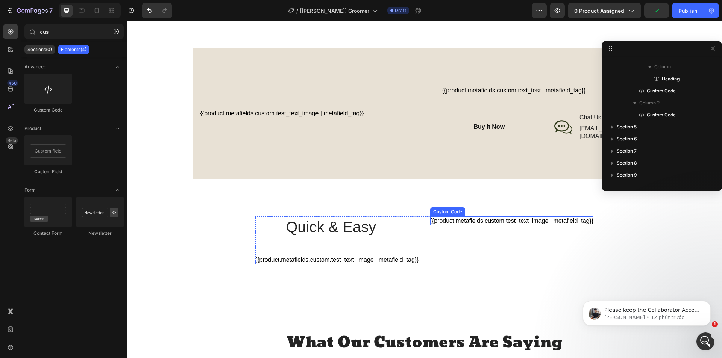
click at [486, 217] on div "{{product.metafields.custom.test_text_image | metafield_tag}}" at bounding box center [512, 221] width 164 height 9
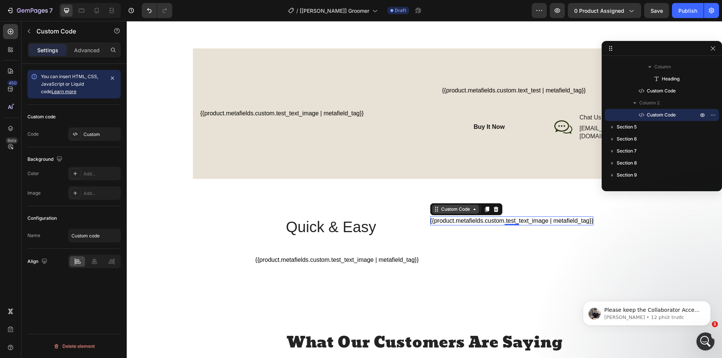
click at [460, 206] on div "Custom Code" at bounding box center [455, 209] width 32 height 7
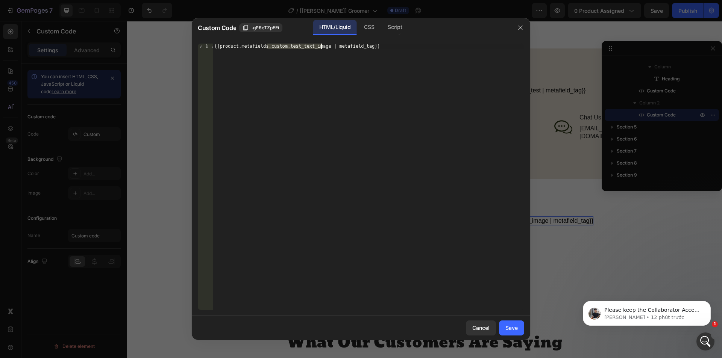
drag, startPoint x: 266, startPoint y: 45, endPoint x: 321, endPoint y: 47, distance: 54.9
click at [321, 47] on div "{{product.metafields.custom.test_text_image | metafield_tag}}" at bounding box center [368, 182] width 311 height 277
paste textarea "Copy element from Gempages!"
click at [265, 45] on div "{{product.metafields.custom.test_text_image | metafield_tag}}" at bounding box center [368, 177] width 311 height 266
click at [320, 47] on div "{{product.metafields.custom.test_text_image | metafield_tag}}" at bounding box center [368, 182] width 311 height 277
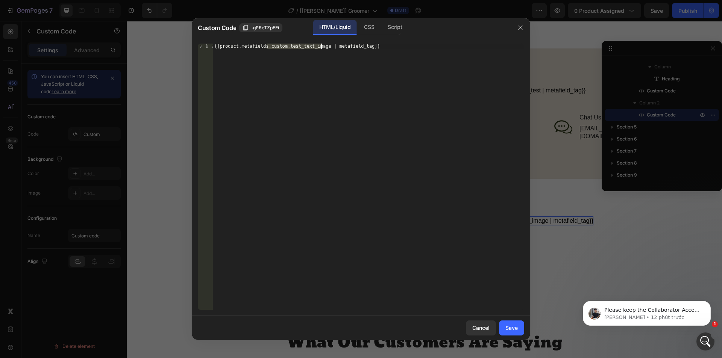
paste textarea "percentages"
type textarea "{{product.metafields.custom.percentages_image | metafield_tag}}"
click at [516, 327] on div "Save" at bounding box center [511, 328] width 12 height 8
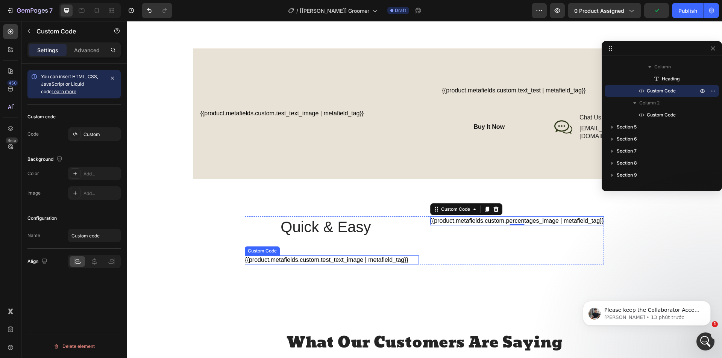
click at [302, 256] on div "{{product.metafields.custom.test_text_image | metafield_tag}}" at bounding box center [332, 260] width 174 height 9
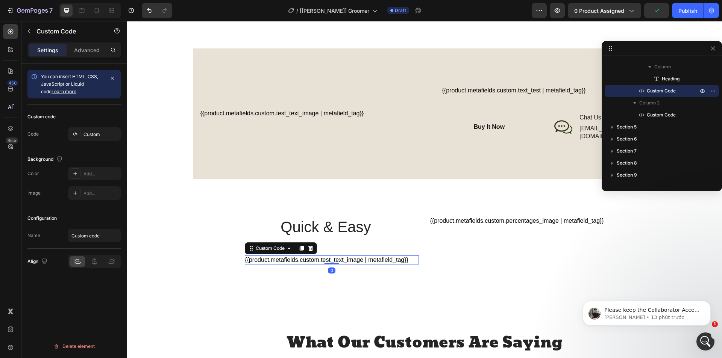
click at [302, 256] on div "{{product.metafields.custom.test_text_image | metafield_tag}}" at bounding box center [332, 260] width 174 height 9
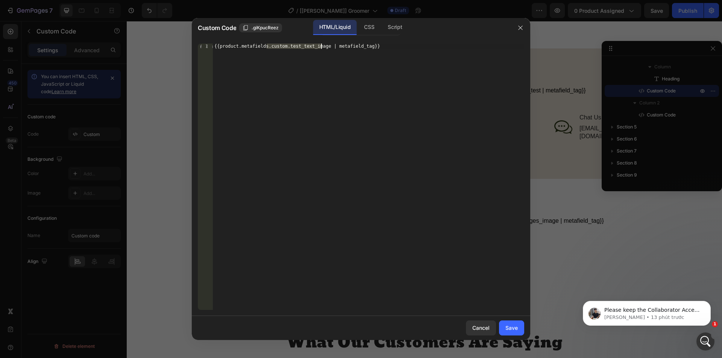
drag, startPoint x: 266, startPoint y: 46, endPoint x: 321, endPoint y: 45, distance: 54.1
click at [321, 45] on div "{{product.metafields.custom.test_text_image | metafield_tag}}" at bounding box center [368, 182] width 311 height 277
paste textarea "percentages"
click at [310, 47] on div "{{product.metafields.custom.percentages_image | metafield_tag}}" at bounding box center [368, 182] width 311 height 277
type textarea "{{product.metafields.custom.percentages | metafield_tag}}"
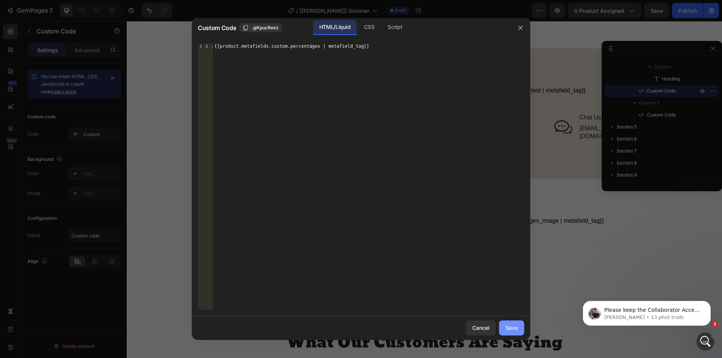
click at [514, 324] on button "Save" at bounding box center [511, 328] width 25 height 15
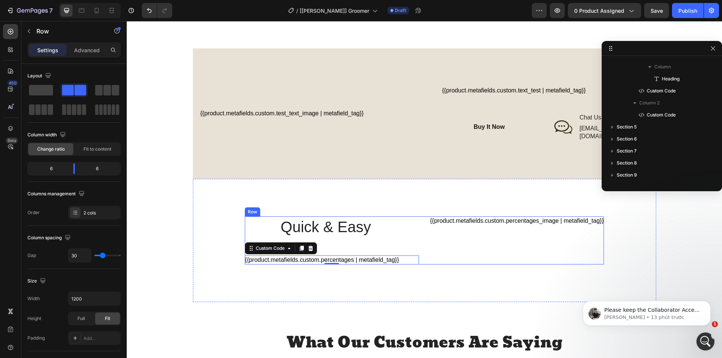
click at [400, 236] on div "Quick & Easy Heading Row {{product.metafields.custom.percentages | metafield_ta…" at bounding box center [332, 241] width 174 height 48
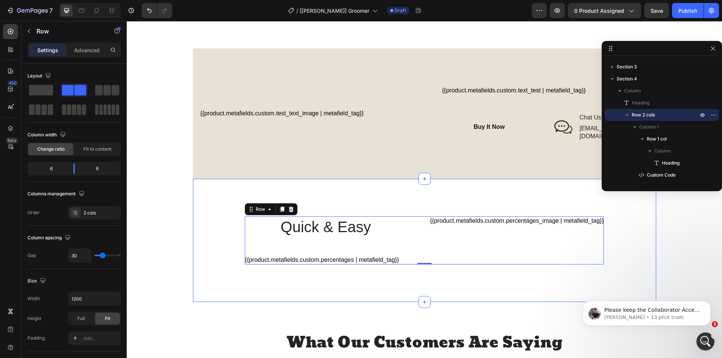
click at [224, 245] on div "It’s a game-changer for busy pet parents Heading Quick & Easy Heading Row {{pro…" at bounding box center [424, 241] width 448 height 48
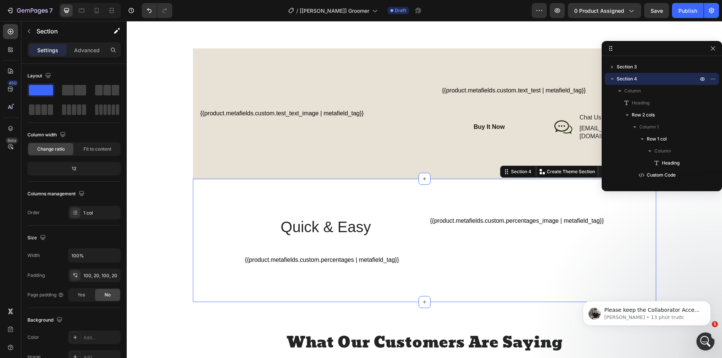
click at [471, 188] on div "It’s a game-changer for busy pet parents Heading Quick & Easy Heading Row {{pro…" at bounding box center [424, 240] width 463 height 123
click at [206, 204] on div "It’s a game-changer for busy pet parents Heading Quick & Easy Heading Row {{pro…" at bounding box center [424, 240] width 463 height 123
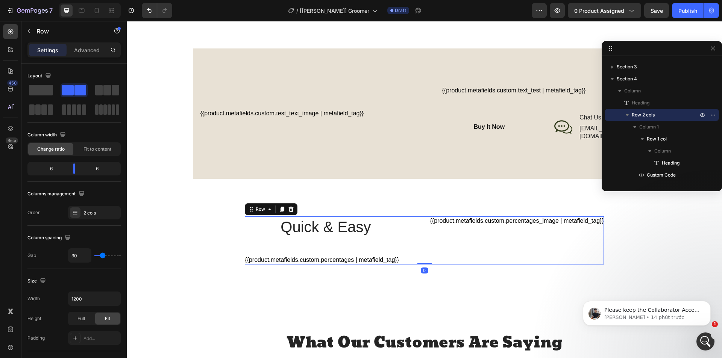
click at [245, 245] on div "Quick & Easy Heading Row {{product.metafields.custom.percentages | metafield_ta…" at bounding box center [332, 241] width 174 height 48
click at [97, 301] on input "1200" at bounding box center [94, 299] width 52 height 14
click at [116, 298] on icon "button" at bounding box center [114, 299] width 8 height 8
click at [88, 335] on p "Full 100%" at bounding box center [92, 332] width 43 height 7
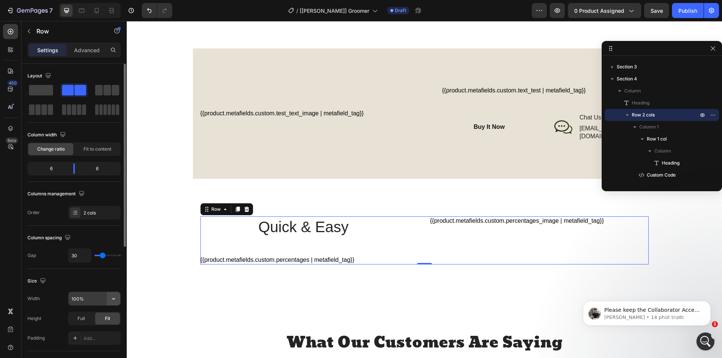
click at [111, 298] on icon "button" at bounding box center [114, 299] width 8 height 8
click at [92, 317] on p "Default 1200px" at bounding box center [92, 318] width 43 height 7
type input "1200"
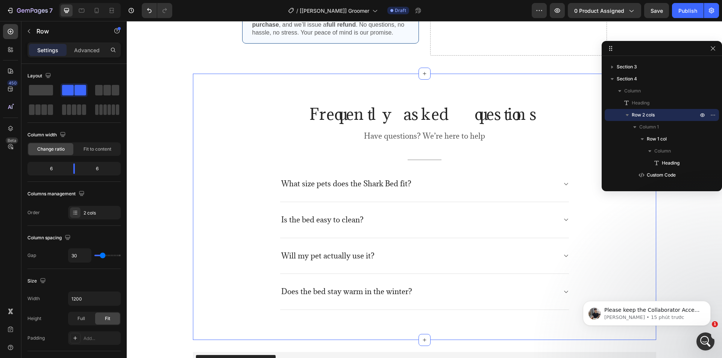
scroll to position [1282, 0]
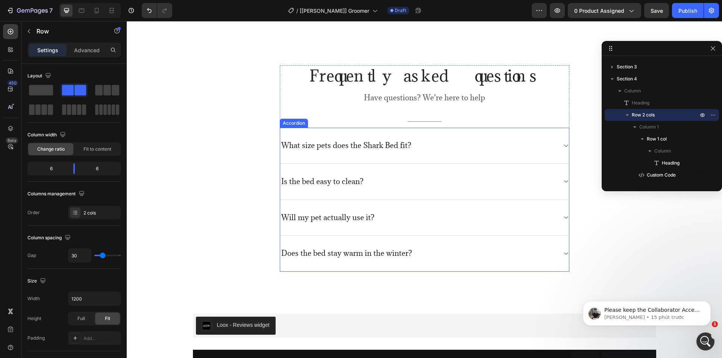
click at [435, 144] on div "What size pets does the Shark Bed fit?" at bounding box center [418, 146] width 277 height 12
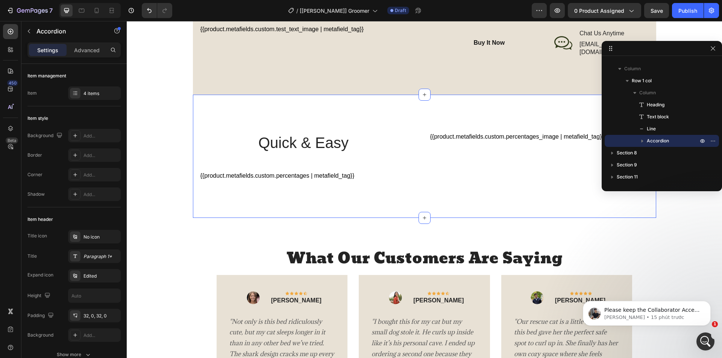
scroll to position [643, 0]
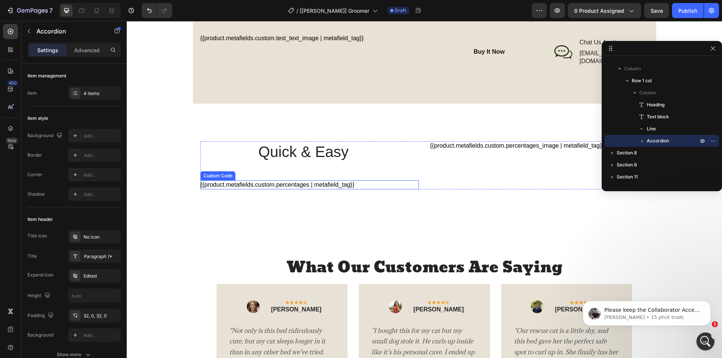
click at [335, 180] on div "{{product.metafields.custom.percentages | metafield_tag}}" at bounding box center [309, 184] width 218 height 9
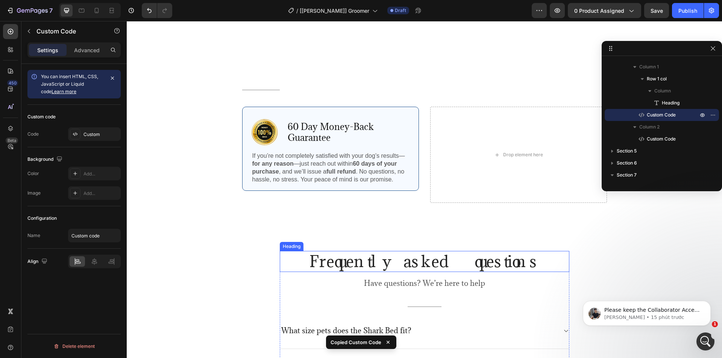
scroll to position [1245, 0]
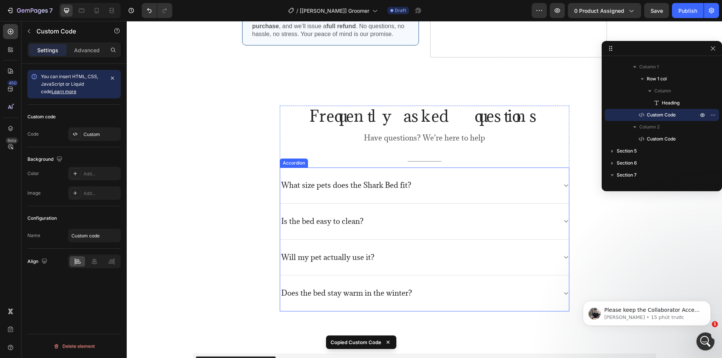
click at [383, 171] on div "What size pets does the Shark Bed fit?" at bounding box center [424, 186] width 289 height 36
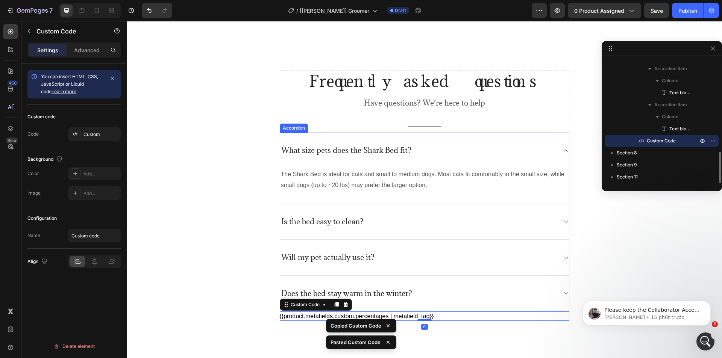
scroll to position [1320, 0]
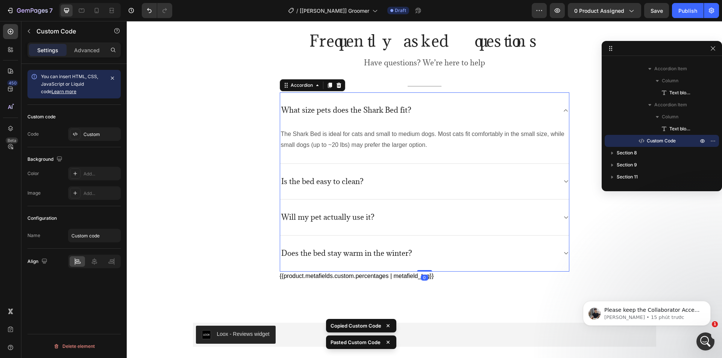
click at [421, 105] on div "What size pets does the Shark Bed fit?" at bounding box center [418, 110] width 277 height 12
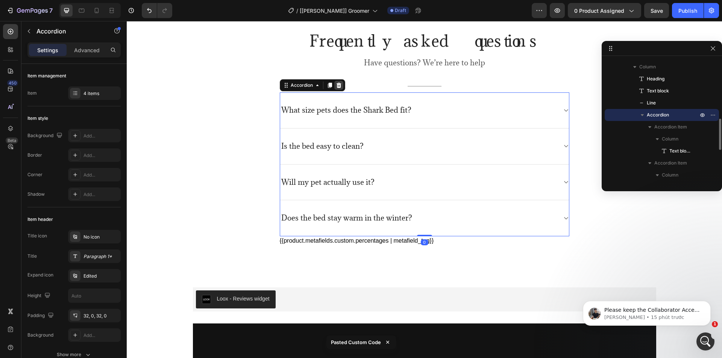
click at [338, 86] on icon at bounding box center [339, 85] width 6 height 6
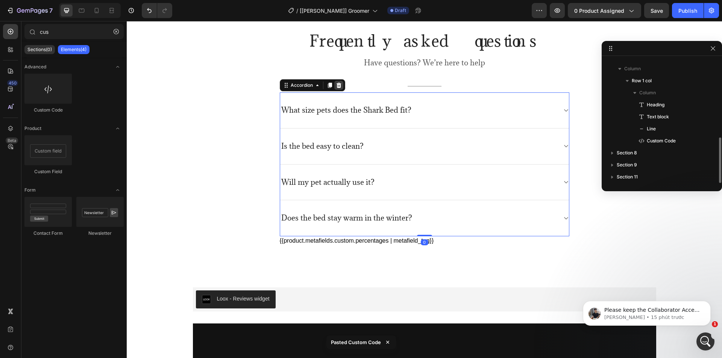
scroll to position [213, 0]
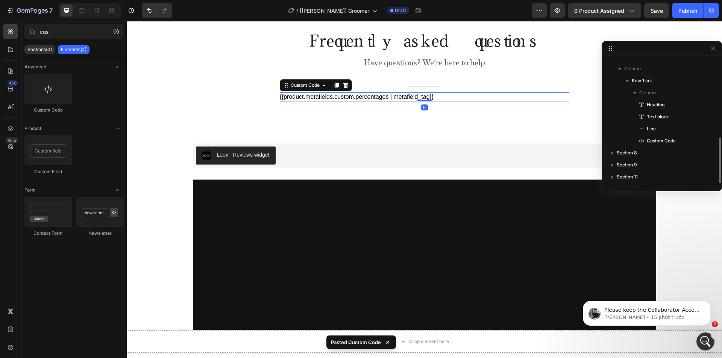
click at [435, 96] on div "{{product.metafields.custom.percentages | metafield_tag}}" at bounding box center [424, 96] width 289 height 9
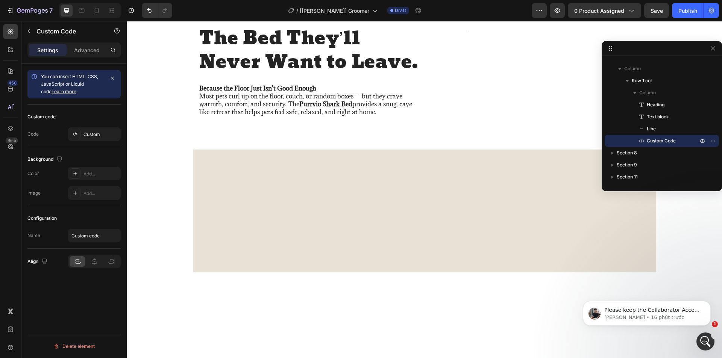
scroll to position [198, 0]
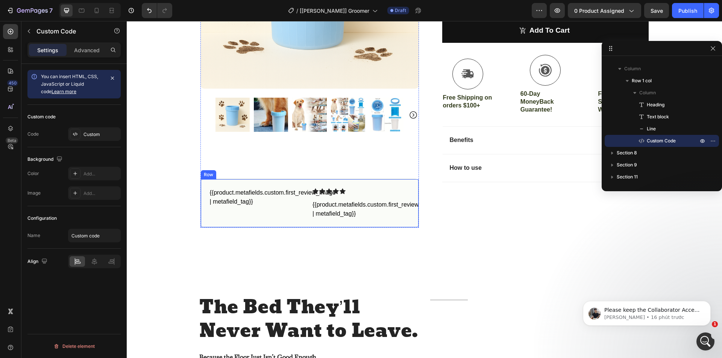
click at [360, 195] on div "Icon Icon Icon Icon Icon Icon List {{product.metafields.custom.first_review | m…" at bounding box center [360, 203] width 97 height 30
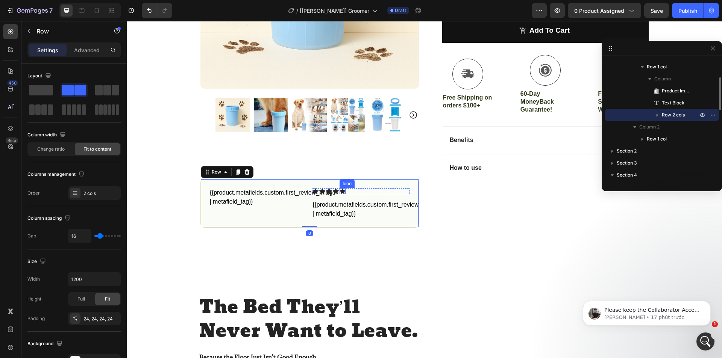
click at [333, 191] on icon at bounding box center [336, 192] width 6 height 6
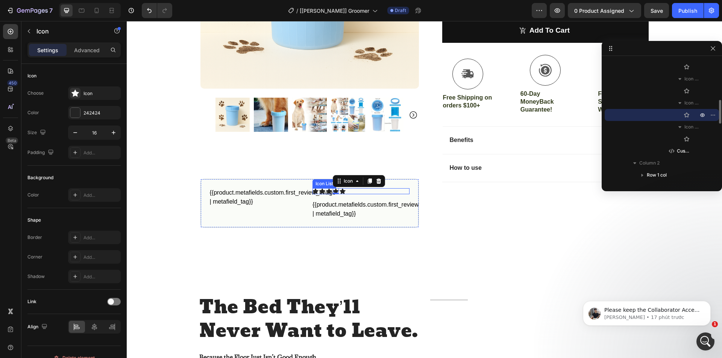
click at [348, 192] on div "Icon Icon Icon Icon 0 Icon" at bounding box center [360, 191] width 97 height 6
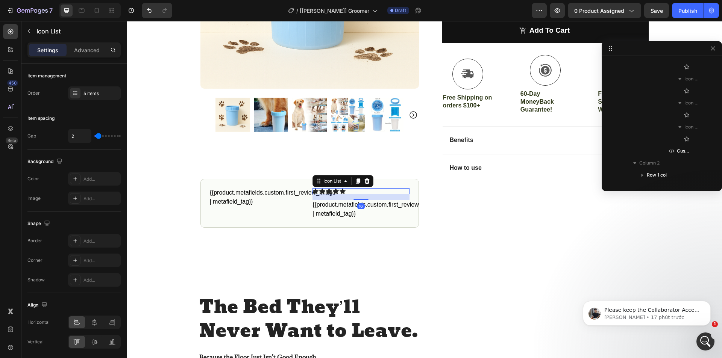
scroll to position [118, 0]
click at [366, 182] on icon at bounding box center [367, 181] width 5 height 5
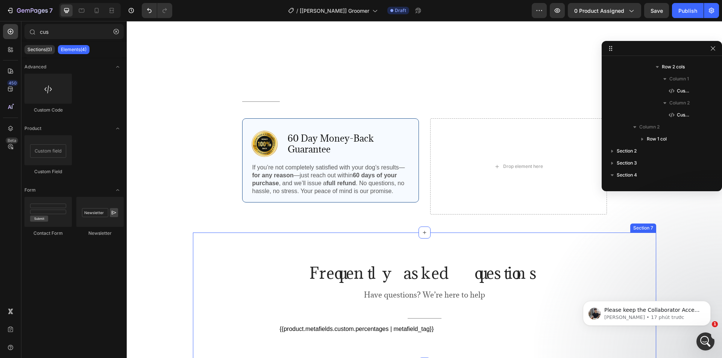
scroll to position [1251, 0]
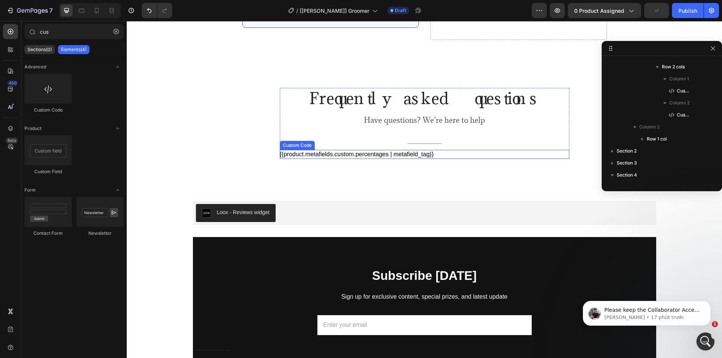
click at [336, 153] on div "{{product.metafields.custom.percentages | metafield_tag}}" at bounding box center [424, 154] width 289 height 9
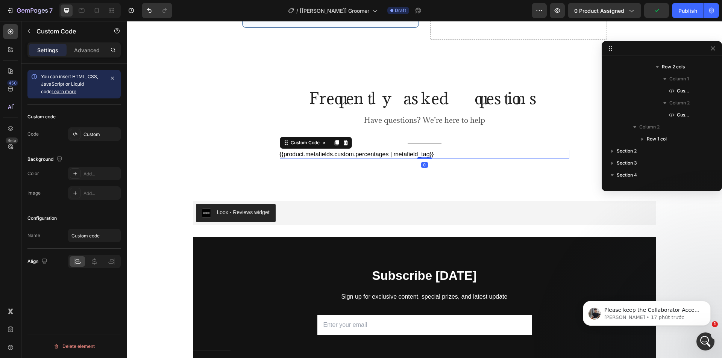
scroll to position [393, 0]
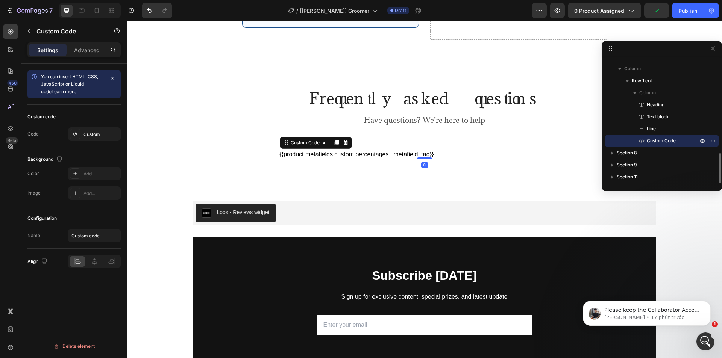
click at [336, 153] on div "{{product.metafields.custom.percentages | metafield_tag}}" at bounding box center [424, 154] width 289 height 9
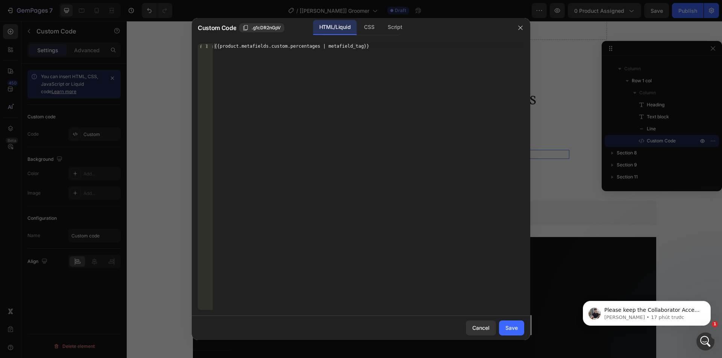
click at [298, 48] on div "{{product.metafields.custom.percentages | metafield_tag}}" at bounding box center [368, 182] width 311 height 277
type textarea "{{product.metafields.custom.faq | metafield_tag}}"
click at [513, 330] on div "Save" at bounding box center [511, 328] width 12 height 8
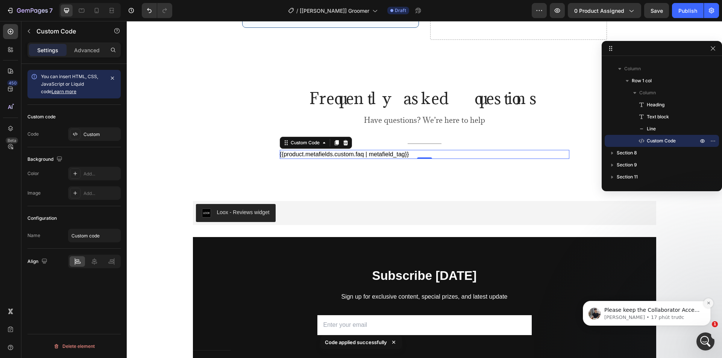
click at [709, 303] on icon "Dismiss notification" at bounding box center [708, 303] width 3 height 3
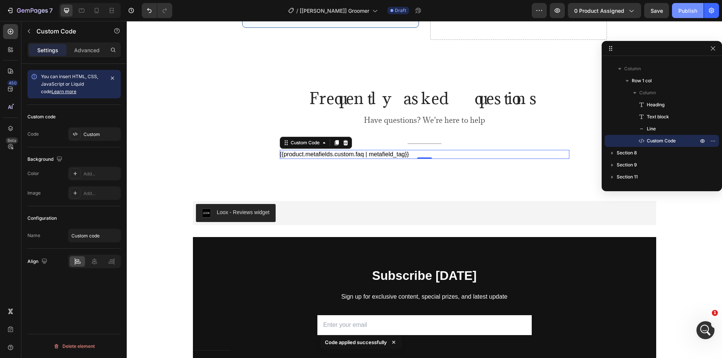
click at [680, 12] on div "Publish" at bounding box center [687, 11] width 19 height 8
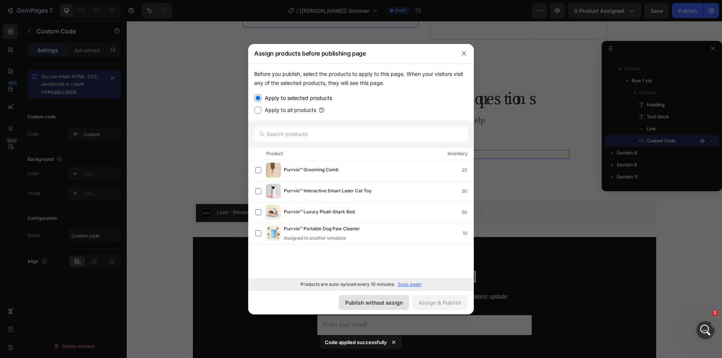
click at [383, 304] on div "Publish without assign" at bounding box center [374, 303] width 58 height 8
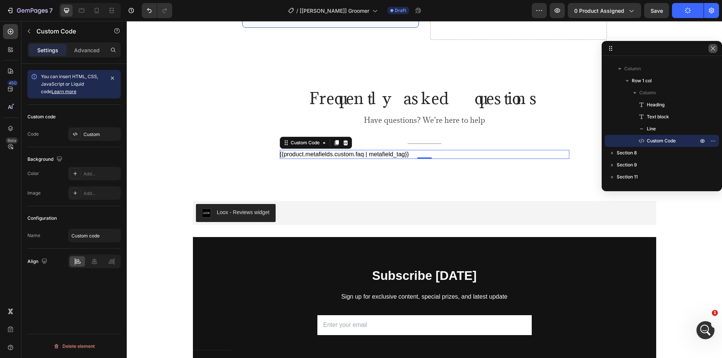
click at [715, 50] on icon "button" at bounding box center [713, 48] width 6 height 6
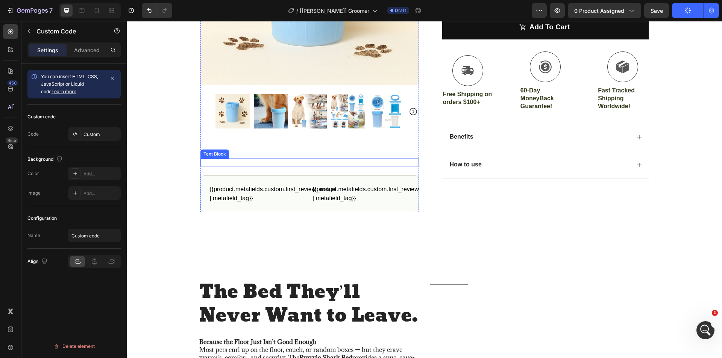
scroll to position [155, 0]
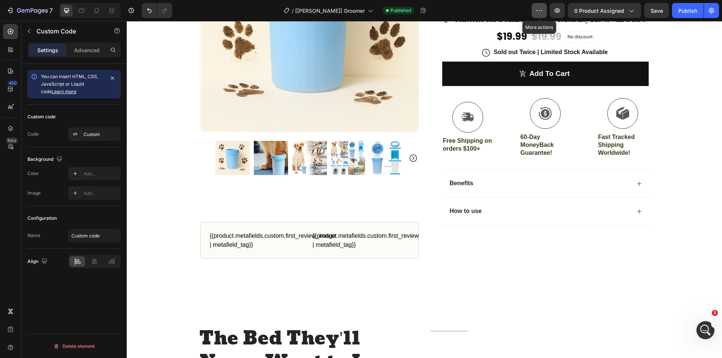
click at [539, 12] on icon "button" at bounding box center [539, 11] width 8 height 8
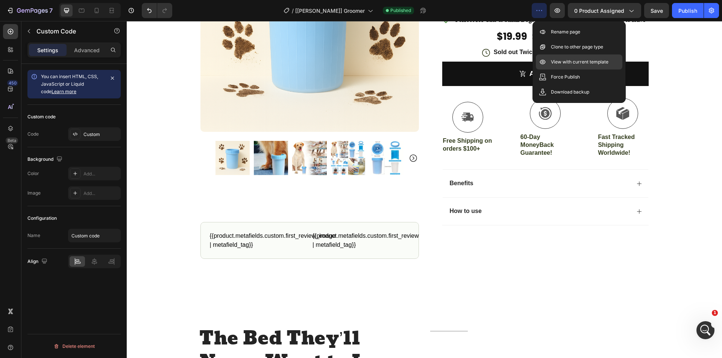
click at [565, 59] on p "View with current template" at bounding box center [580, 62] width 58 height 8
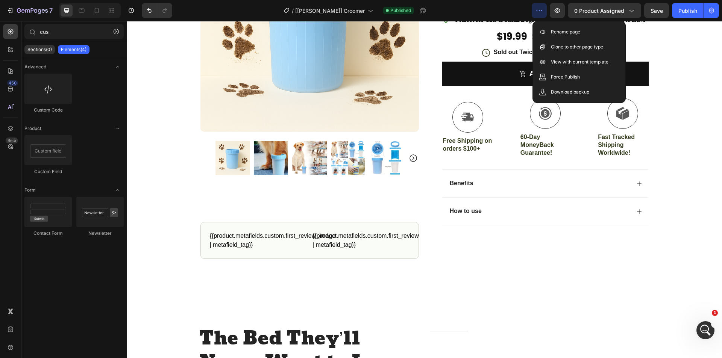
click at [537, 13] on icon "button" at bounding box center [539, 11] width 8 height 8
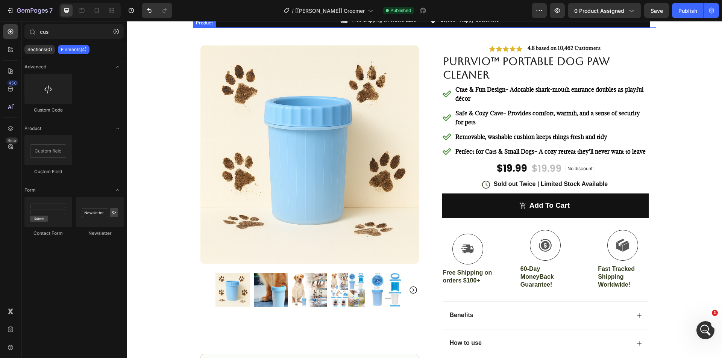
scroll to position [0, 0]
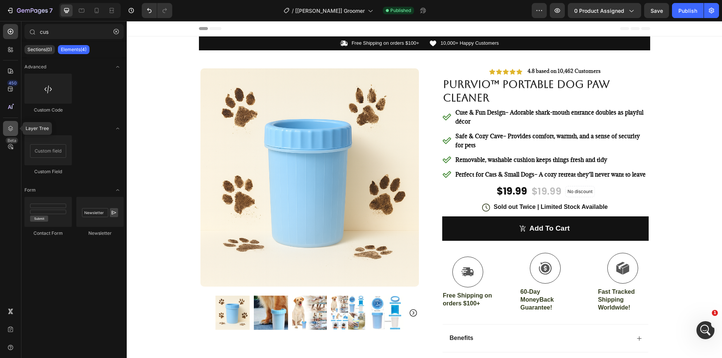
click at [12, 134] on div at bounding box center [10, 128] width 15 height 15
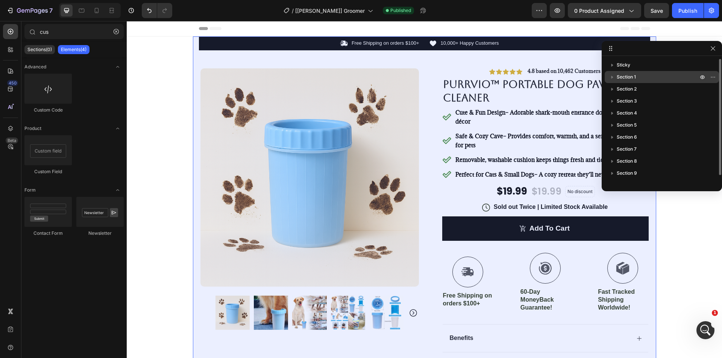
click at [635, 78] on span "Section 1" at bounding box center [625, 77] width 19 height 8
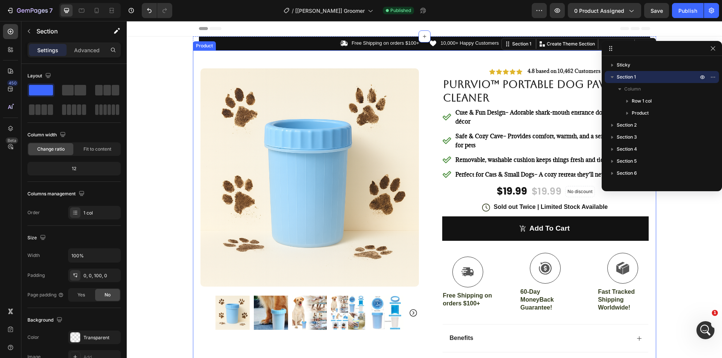
click at [416, 130] on div "Product Images #1 Home fitness Product of 2024 Text Block {{product.metafields.…" at bounding box center [424, 231] width 463 height 363
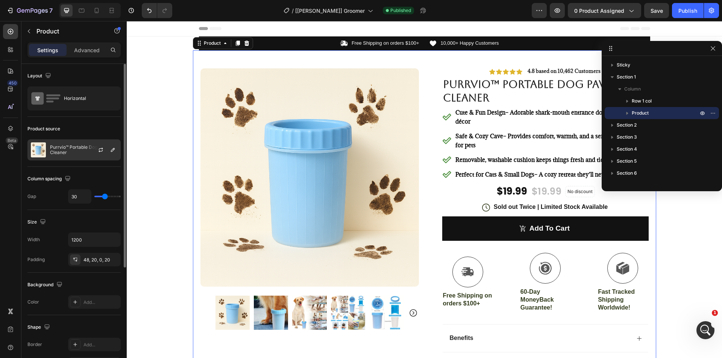
click at [82, 149] on p "Purrvio™ Portable Dog Paw Cleaner" at bounding box center [83, 150] width 67 height 11
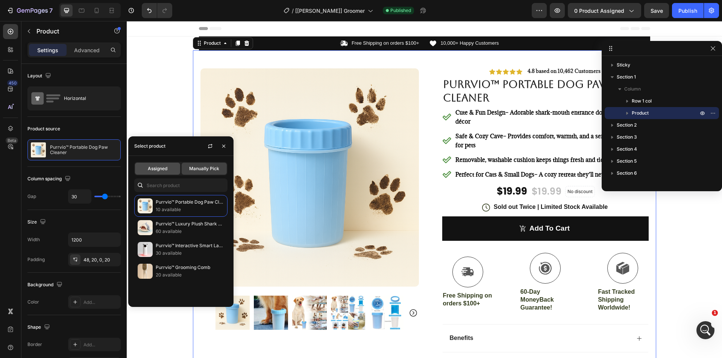
click at [163, 165] on span "Assigned" at bounding box center [158, 168] width 20 height 7
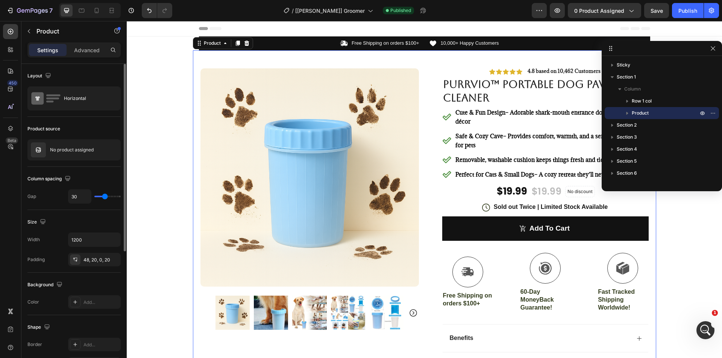
click at [27, 176] on div "Column spacing" at bounding box center [49, 179] width 45 height 10
click at [423, 147] on div "Product Images #1 Home fitness Product of 2024 Text Block {{product.metafields.…" at bounding box center [424, 231] width 463 height 363
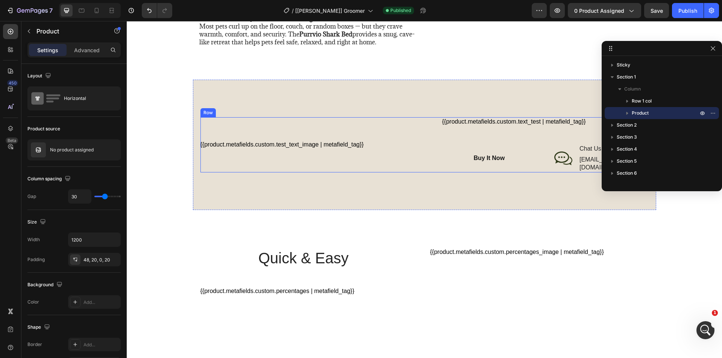
scroll to position [526, 0]
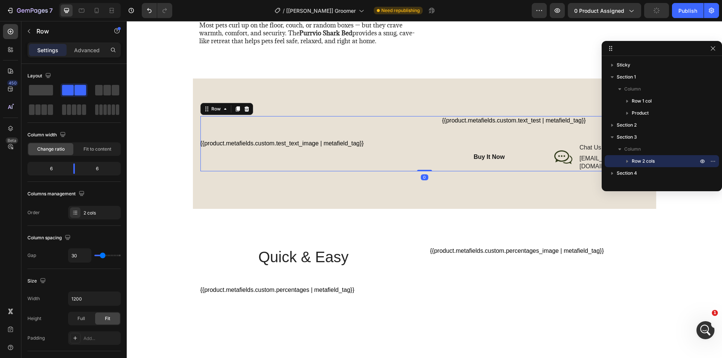
click at [421, 140] on div "{{product.metafields.custom.test_text_image | metafield_tag}} Custom Code {{pro…" at bounding box center [424, 143] width 448 height 55
click at [83, 50] on p "Advanced" at bounding box center [87, 50] width 26 height 8
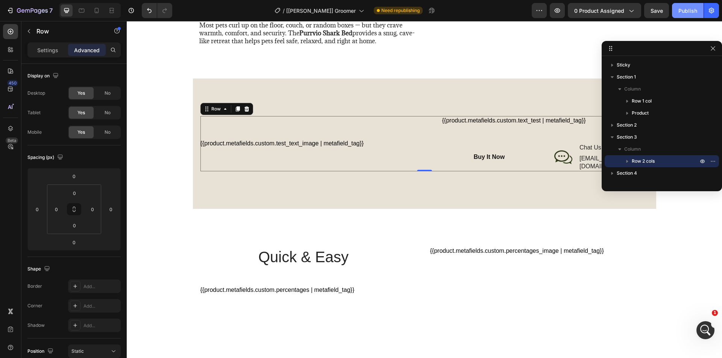
click at [689, 8] on div "Publish" at bounding box center [687, 11] width 19 height 8
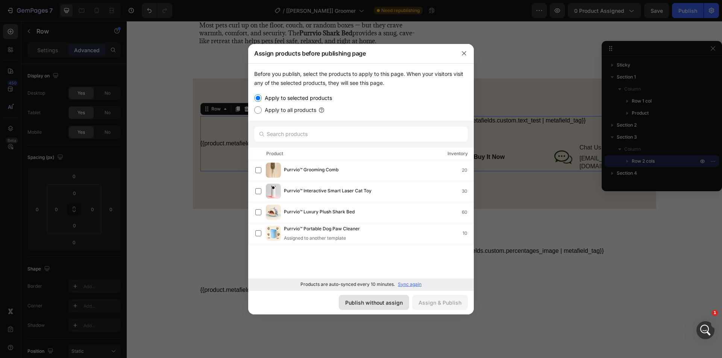
click at [379, 305] on div "Publish without assign" at bounding box center [374, 303] width 58 height 8
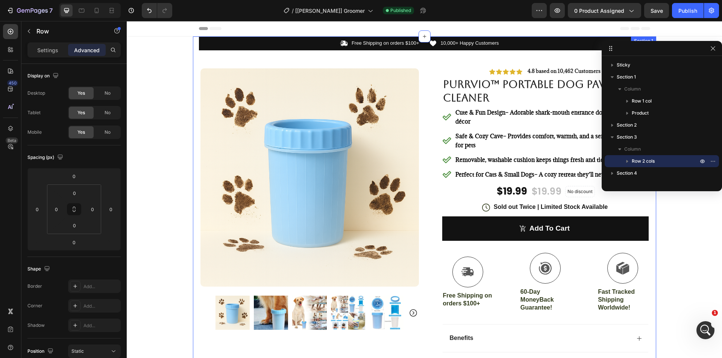
scroll to position [188, 0]
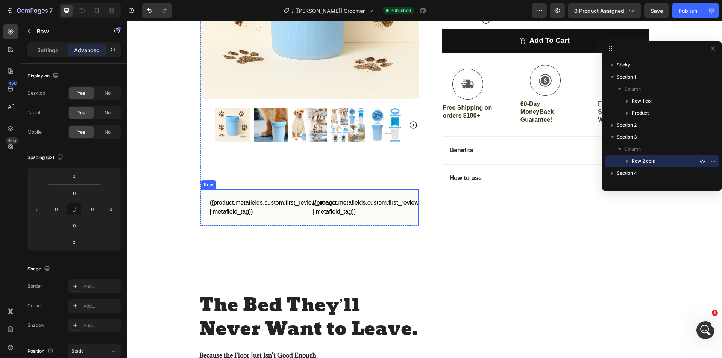
click at [310, 218] on div "{{product.metafields.custom.first_review_image | metafield_tag}} Custom Code {{…" at bounding box center [309, 207] width 218 height 37
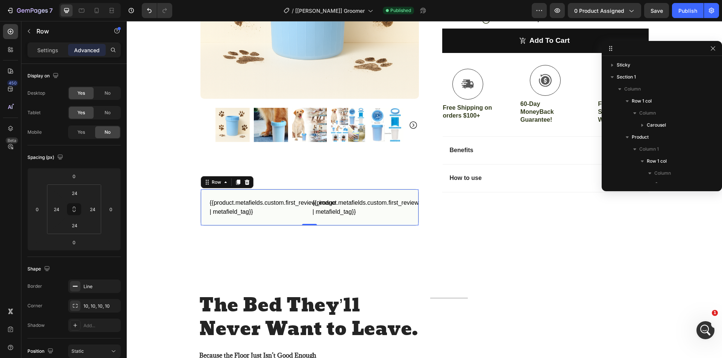
scroll to position [94, 0]
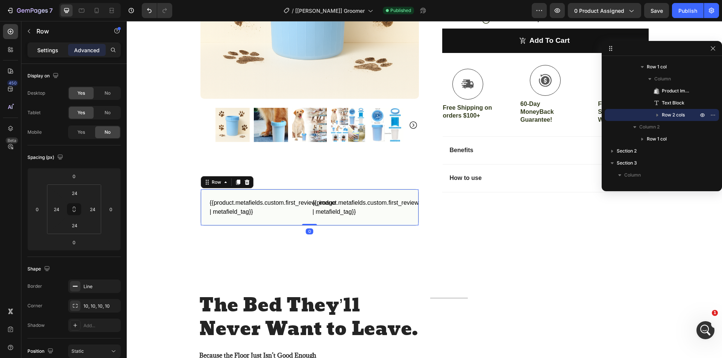
click at [53, 50] on p "Settings" at bounding box center [47, 50] width 21 height 8
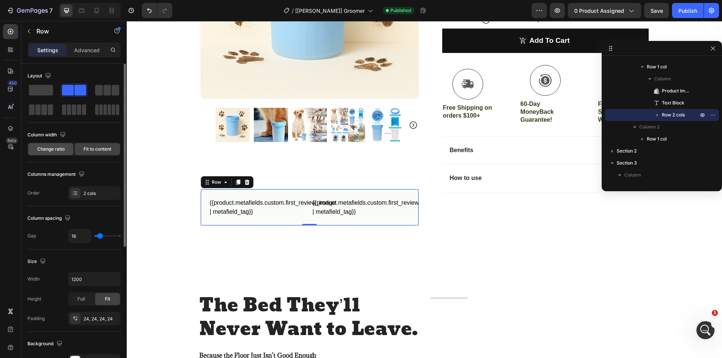
click at [49, 148] on span "Change ratio" at bounding box center [50, 149] width 27 height 7
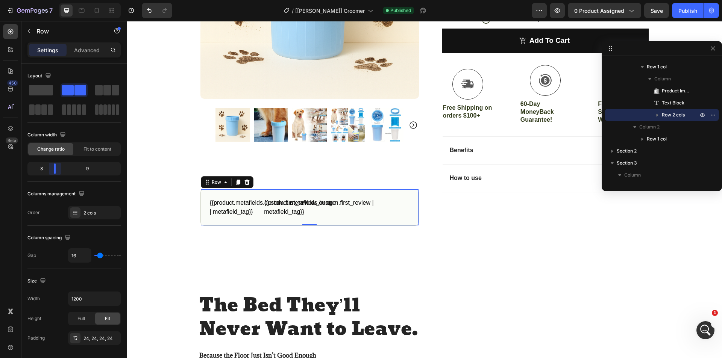
drag, startPoint x: 75, startPoint y: 170, endPoint x: 68, endPoint y: 158, distance: 13.8
click at [49, 0] on body "7 Version history / [[PERSON_NAME]] Groomer Published Preview 0 product assigne…" at bounding box center [361, 0] width 722 height 0
click at [681, 8] on div "Publish" at bounding box center [687, 11] width 19 height 8
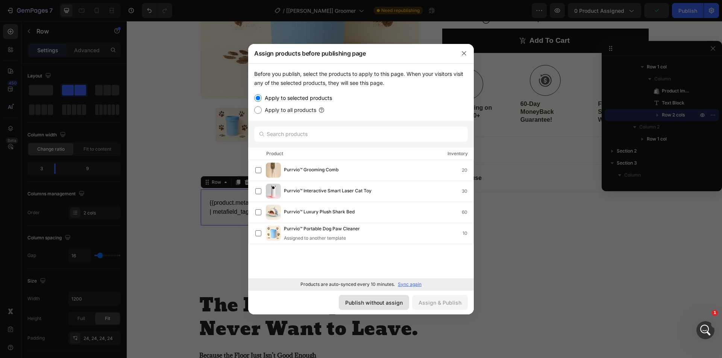
click at [361, 303] on div "Publish without assign" at bounding box center [374, 303] width 58 height 8
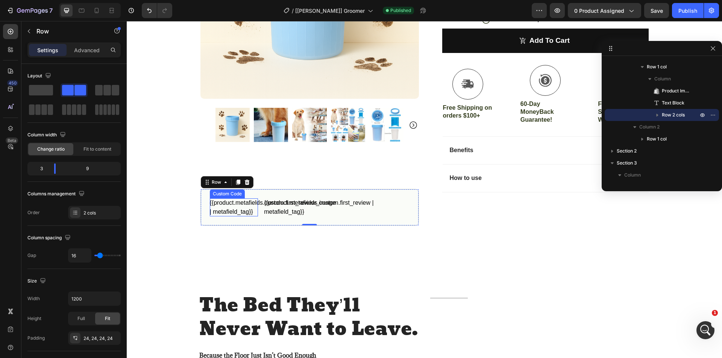
click at [246, 210] on div "{{product.metafields.custom.first_review_image | metafield_tag}}" at bounding box center [234, 207] width 48 height 18
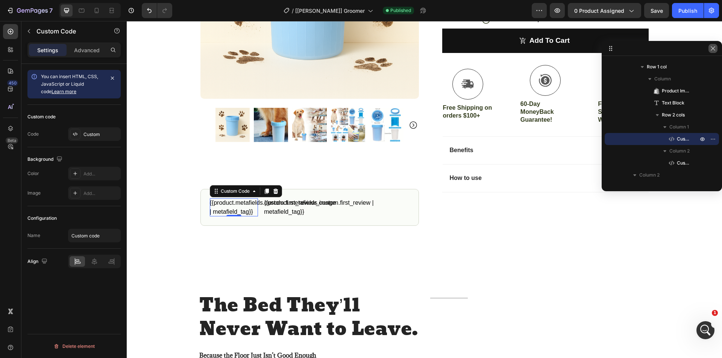
click at [712, 45] on icon "button" at bounding box center [713, 48] width 6 height 6
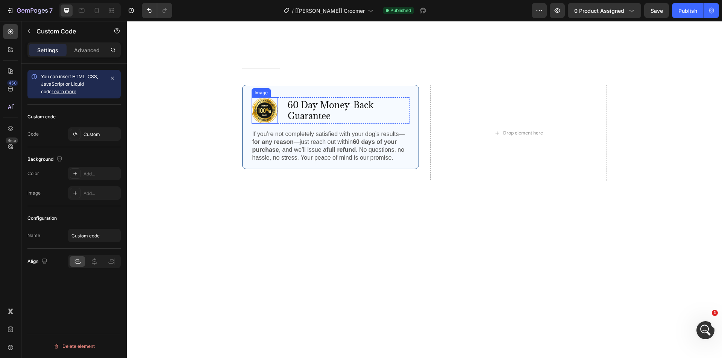
scroll to position [865, 0]
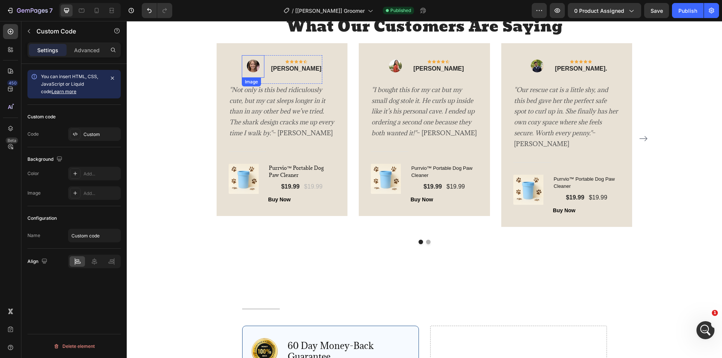
click at [260, 72] on img at bounding box center [253, 66] width 23 height 23
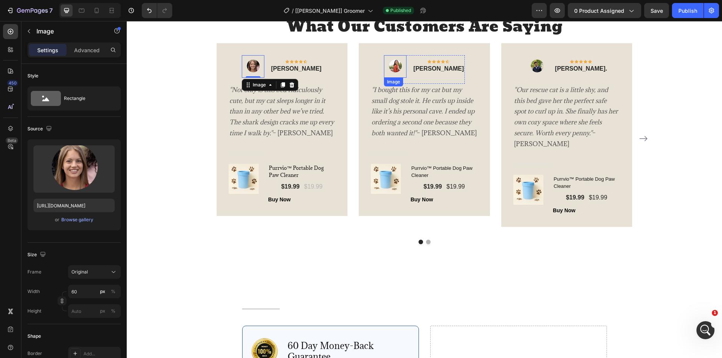
click at [402, 66] on img at bounding box center [395, 66] width 23 height 23
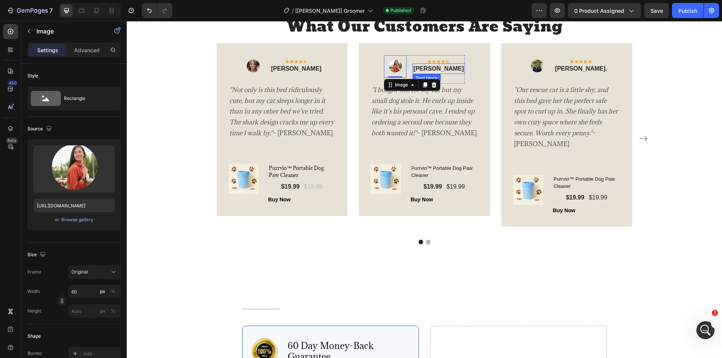
click at [422, 71] on p "[PERSON_NAME]" at bounding box center [438, 68] width 50 height 9
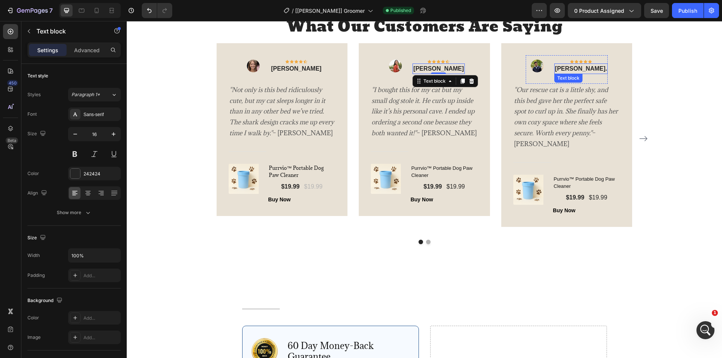
click at [565, 71] on p "[PERSON_NAME]." at bounding box center [581, 68] width 52 height 9
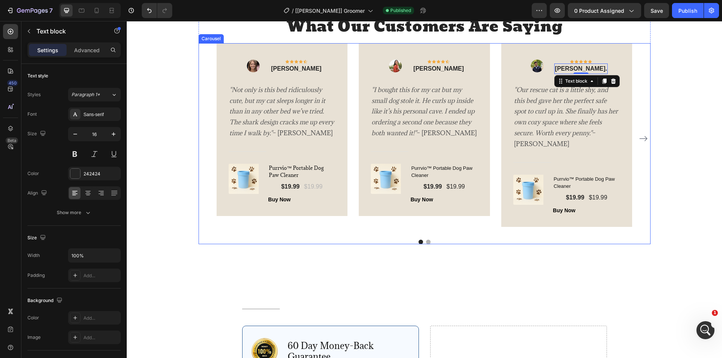
click at [426, 244] on button "Dot" at bounding box center [428, 242] width 5 height 5
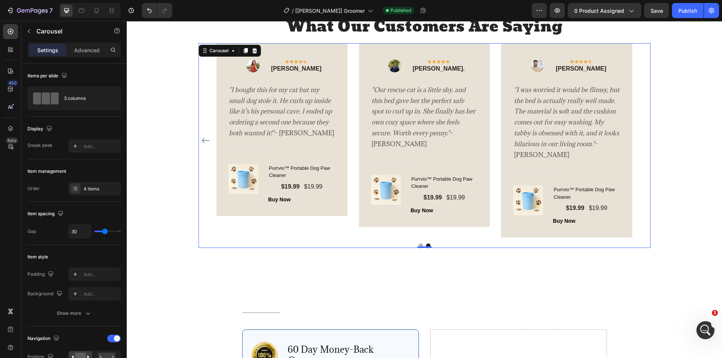
click at [418, 245] on button "Dot" at bounding box center [420, 246] width 5 height 5
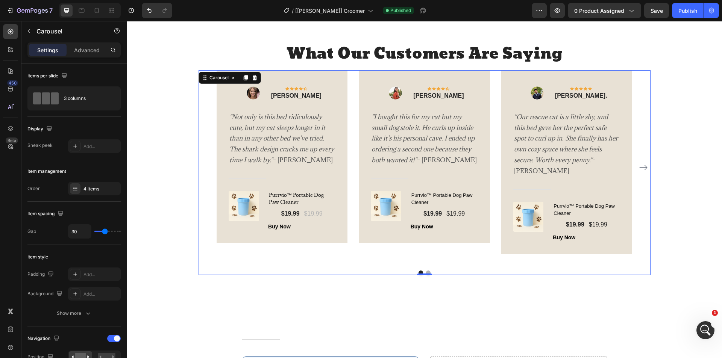
scroll to position [827, 0]
